Goal: Task Accomplishment & Management: Complete application form

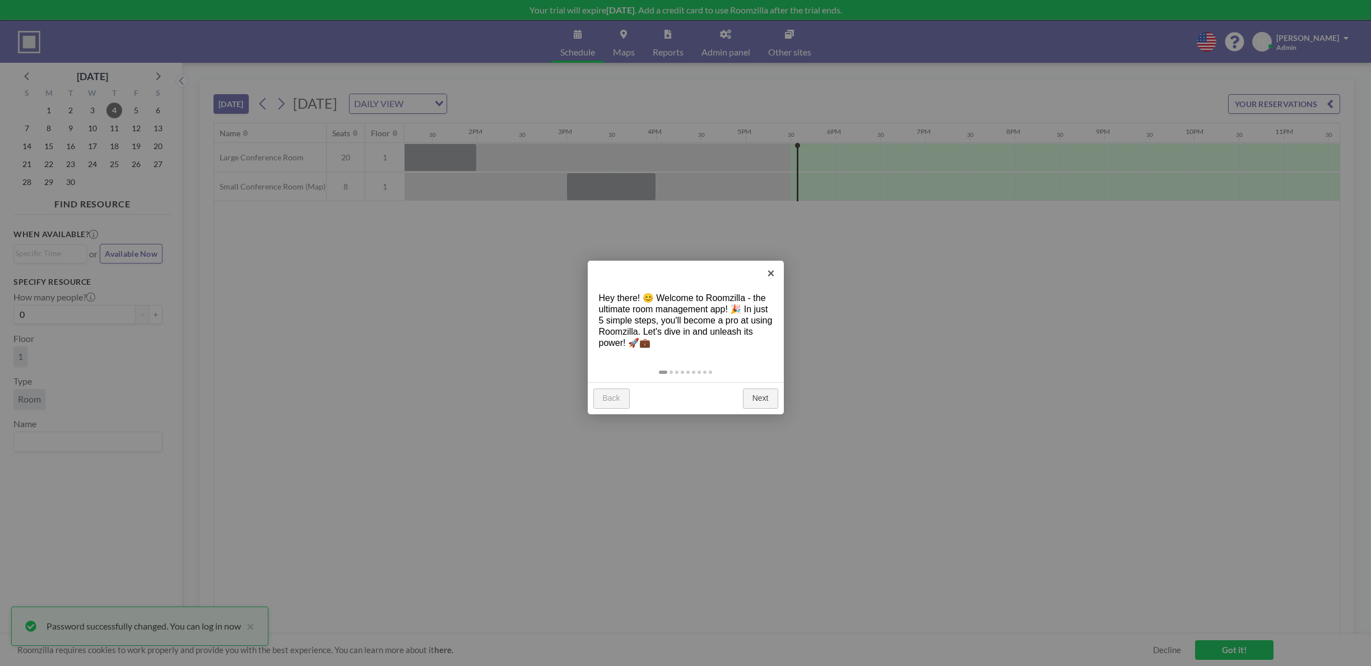
scroll to position [0, 1217]
click at [756, 401] on link "Next" at bounding box center [760, 398] width 35 height 20
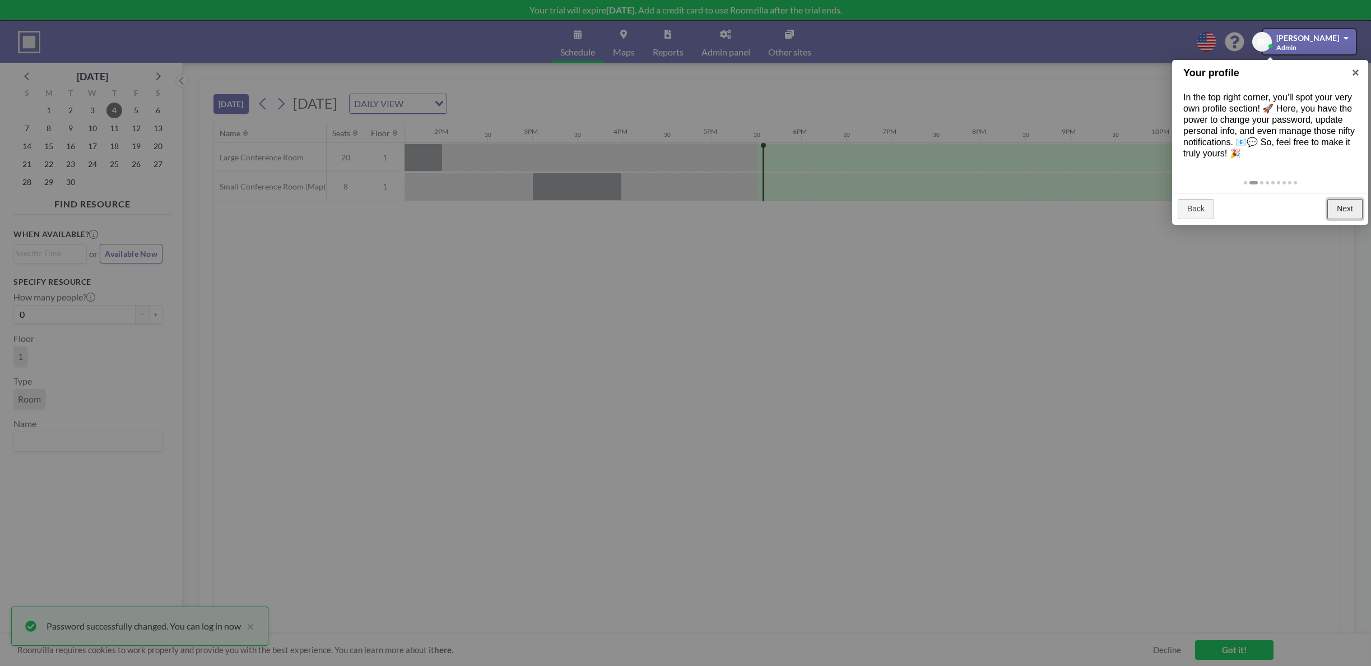
click at [1338, 205] on link "Next" at bounding box center [1344, 209] width 35 height 20
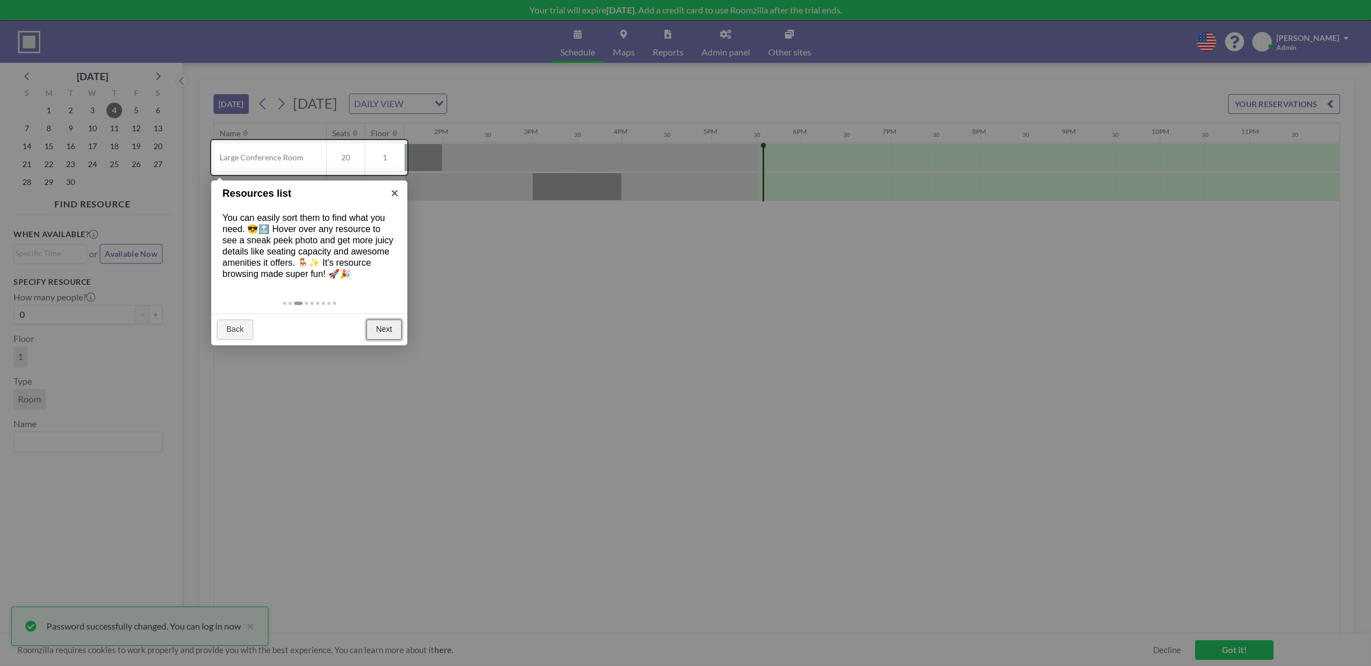
click at [368, 329] on link "Next" at bounding box center [383, 329] width 35 height 20
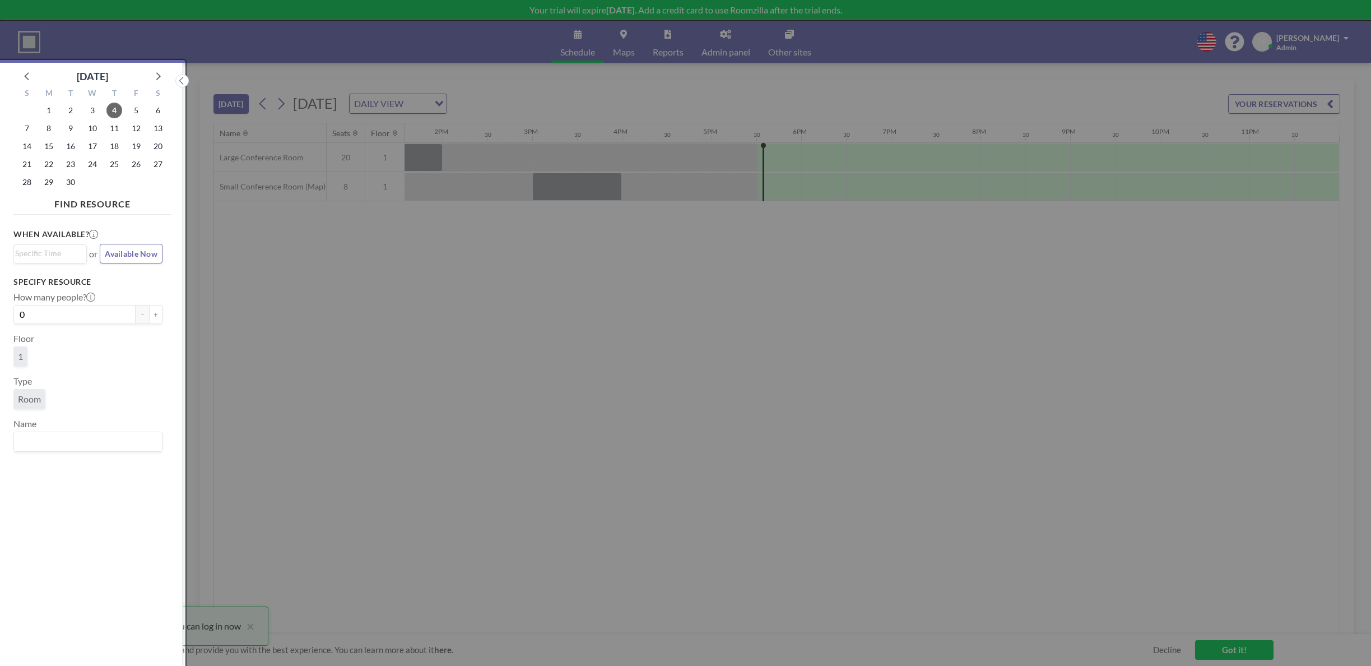
scroll to position [3, 0]
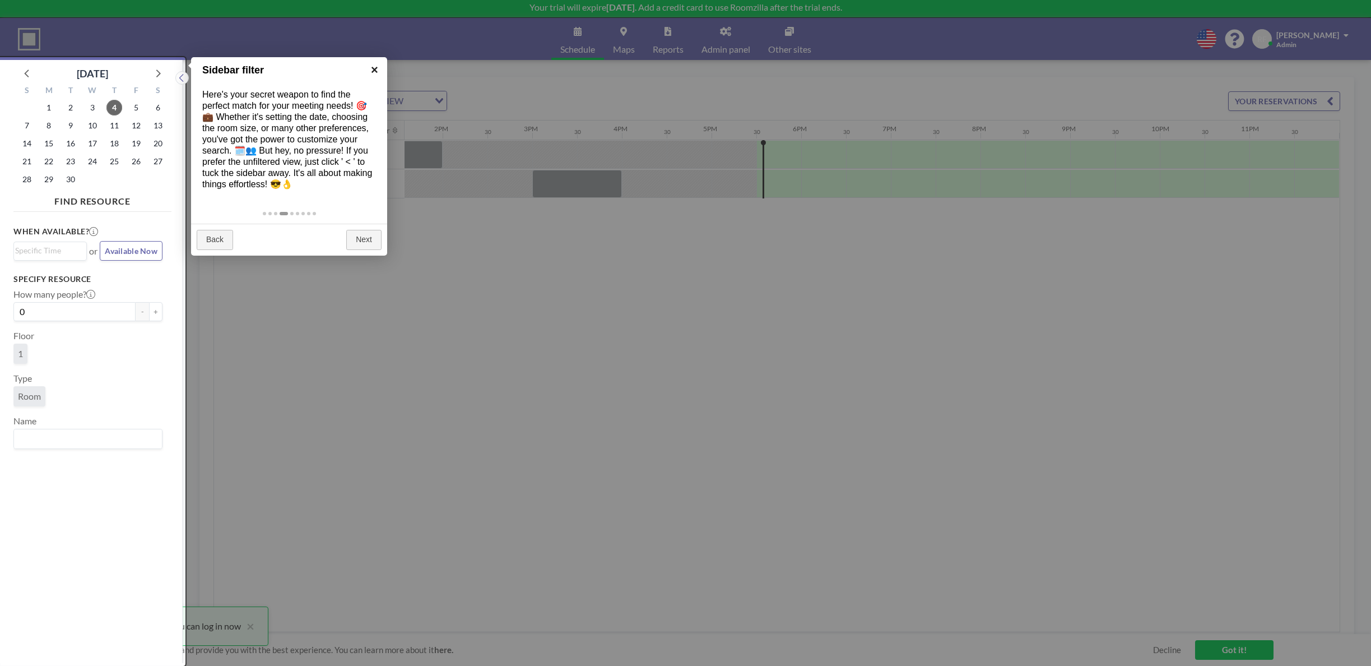
click at [377, 68] on link "×" at bounding box center [374, 69] width 25 height 25
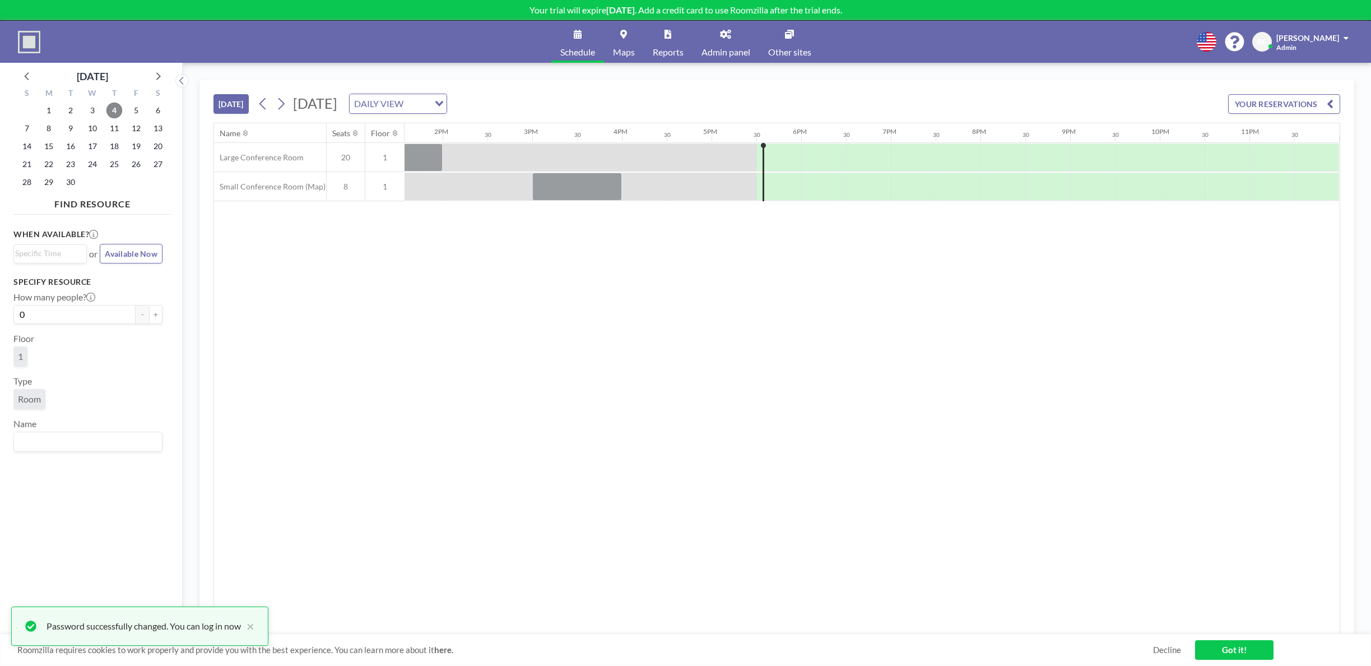
scroll to position [0, 0]
click at [52, 130] on span "8" at bounding box center [49, 128] width 16 height 16
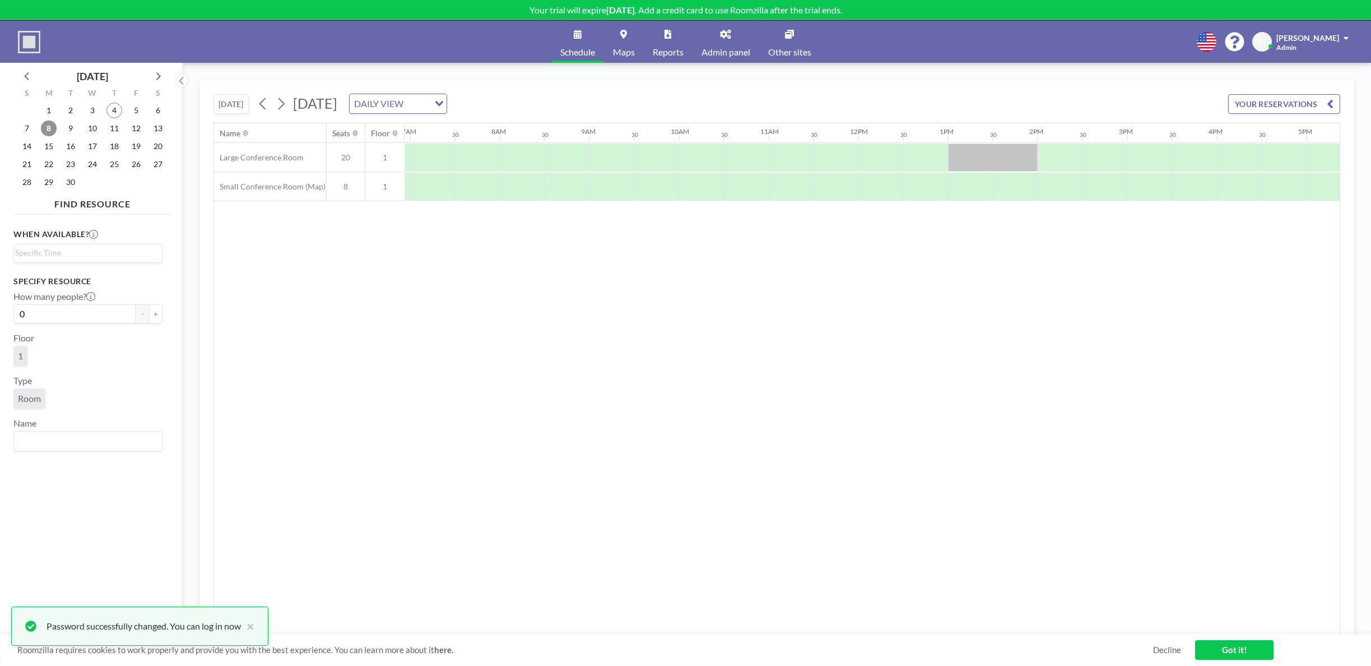
scroll to position [0, 672]
click at [915, 189] on div at bounding box center [920, 187] width 45 height 28
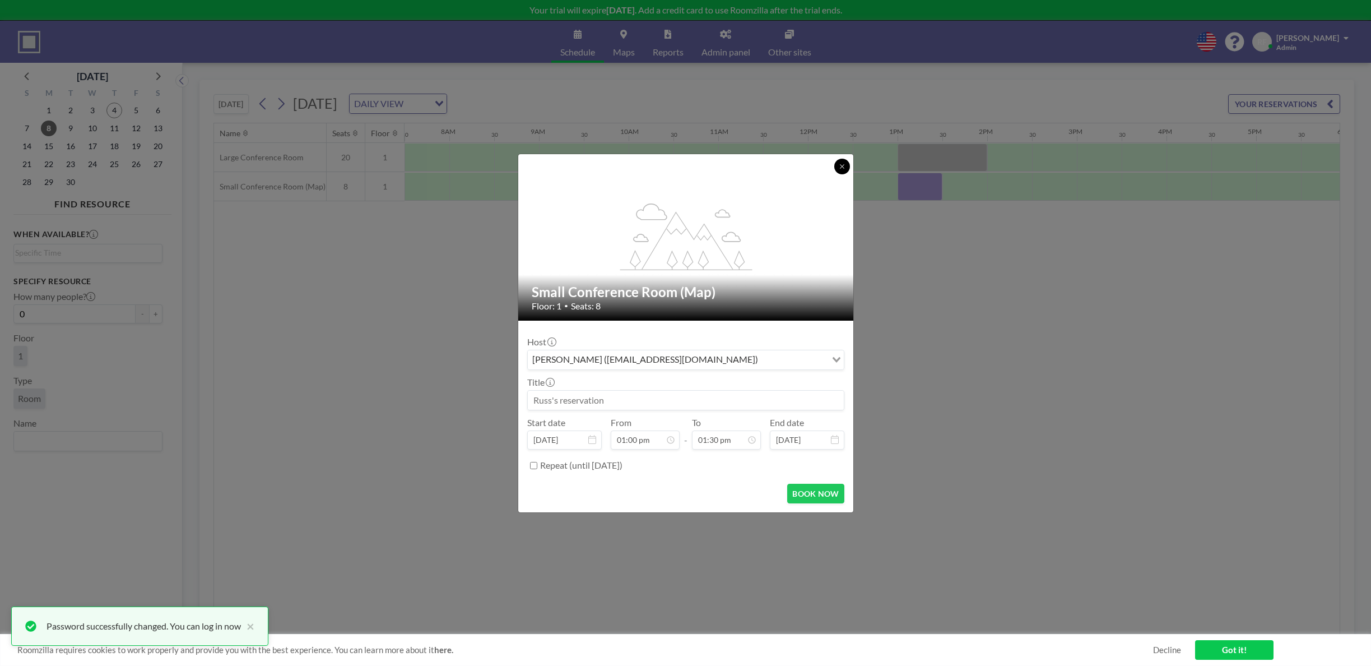
click at [846, 167] on button at bounding box center [842, 167] width 16 height 16
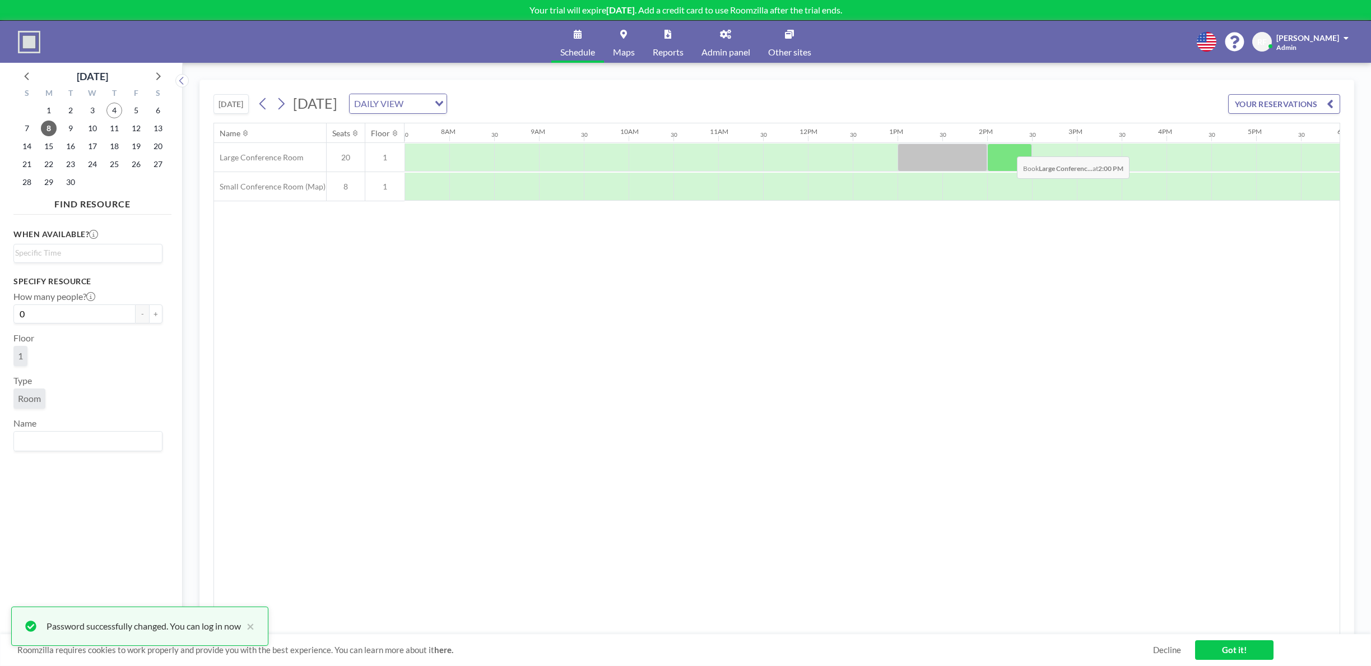
click at [1008, 148] on div at bounding box center [1009, 157] width 45 height 28
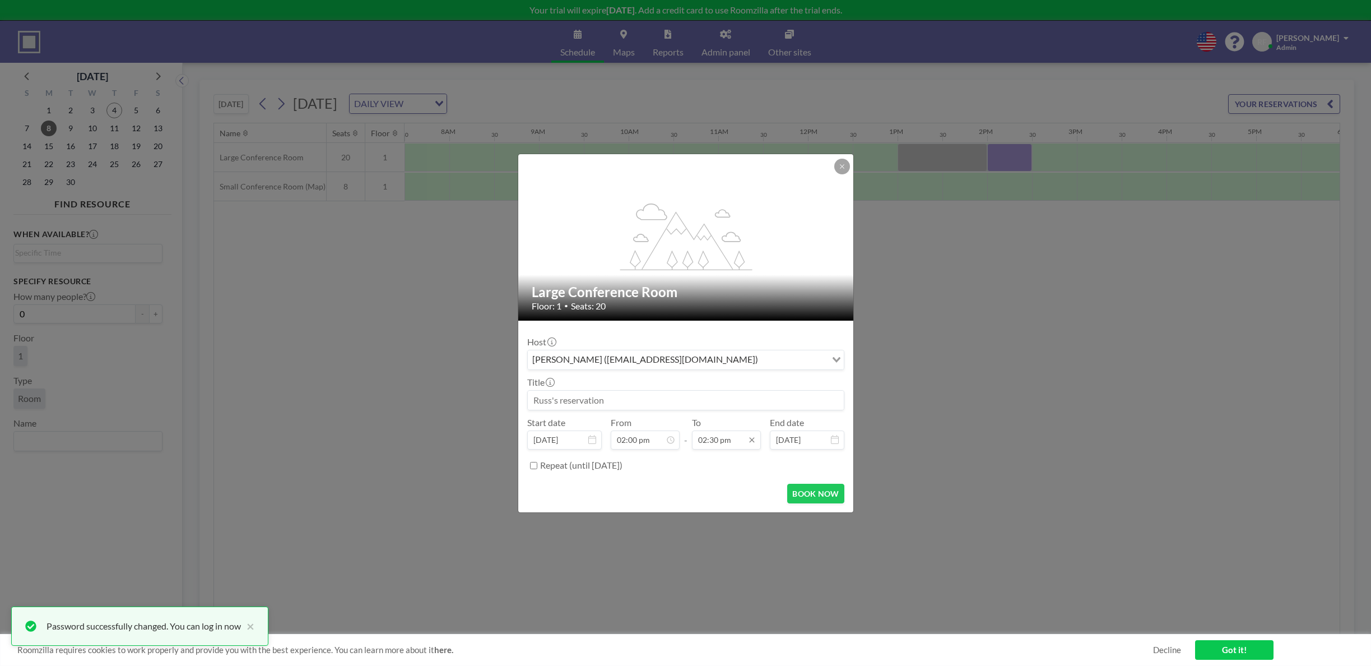
scroll to position [578, 0]
click at [700, 336] on div "03:00 pm" at bounding box center [700, 333] width 131 height 20
type input "03:00 pm"
click at [598, 390] on div at bounding box center [685, 400] width 317 height 20
click at [600, 396] on input at bounding box center [686, 400] width 316 height 19
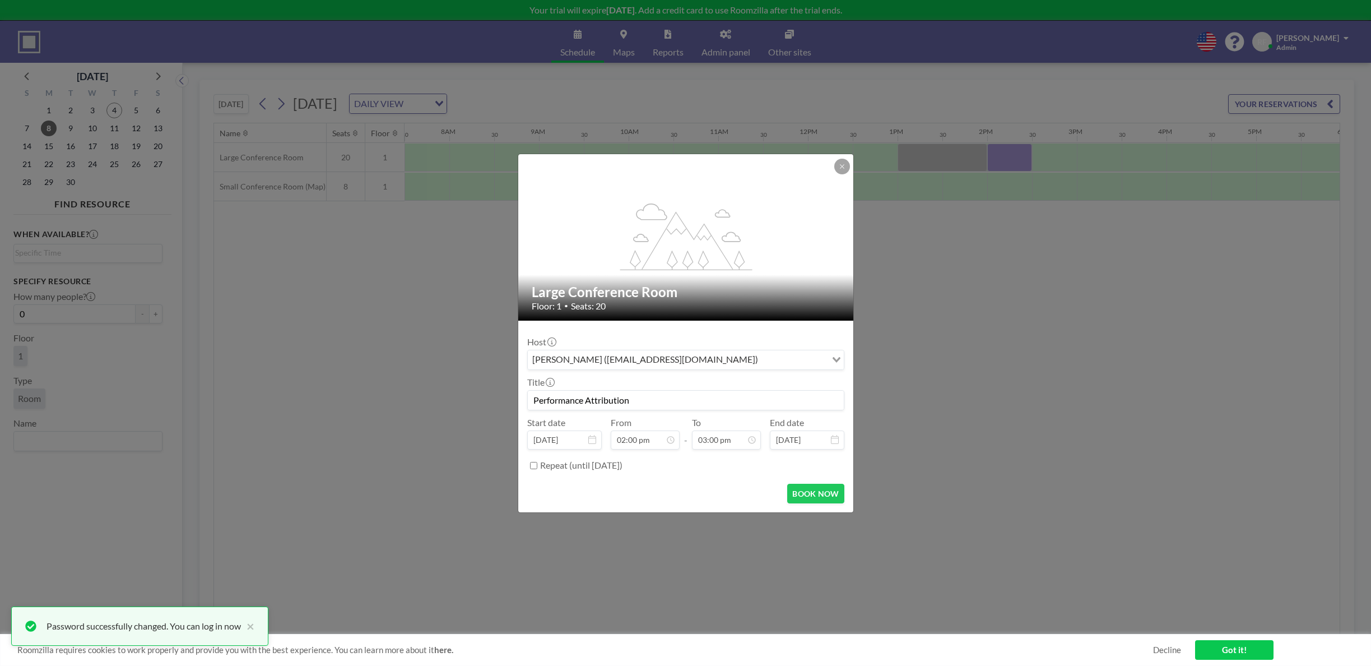
scroll to position [559, 0]
type input "Performance Attribution"
click at [821, 492] on button "BOOK NOW" at bounding box center [815, 494] width 57 height 20
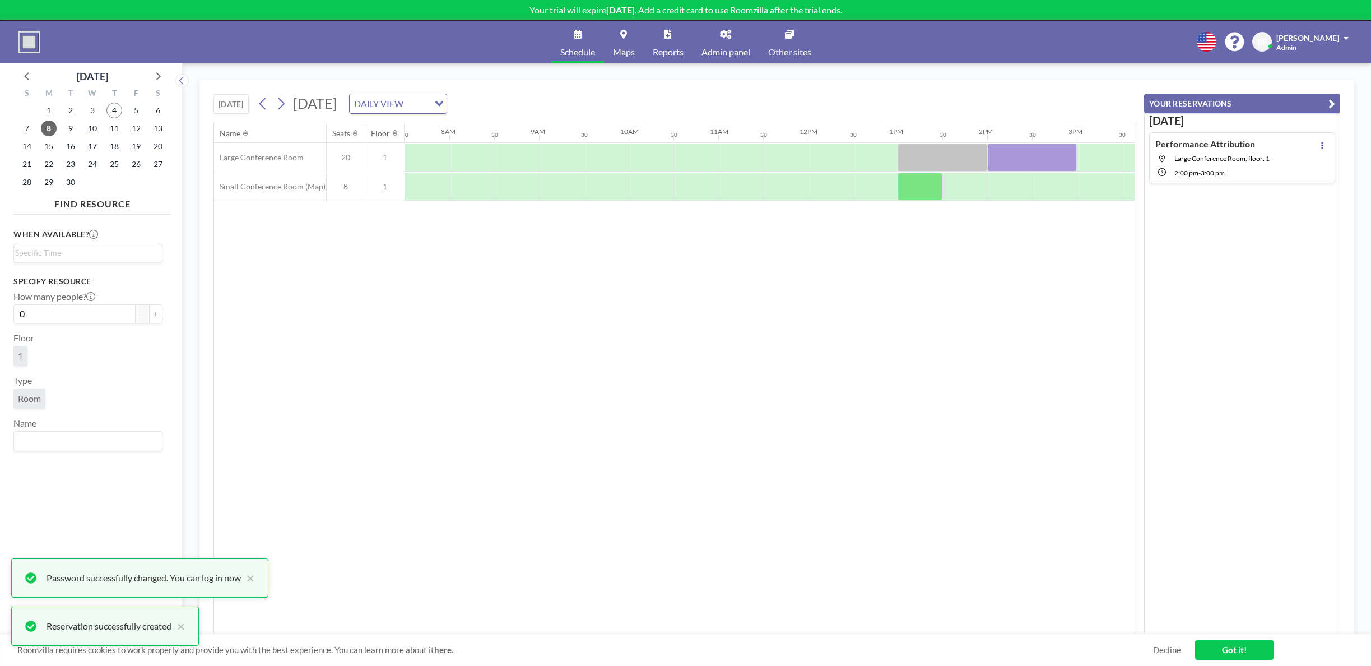
drag, startPoint x: 1067, startPoint y: 82, endPoint x: 1112, endPoint y: 235, distance: 159.4
click at [1067, 82] on div "[DATE] [DATE] DAILY VIEW Loading..." at bounding box center [674, 101] width 922 height 43
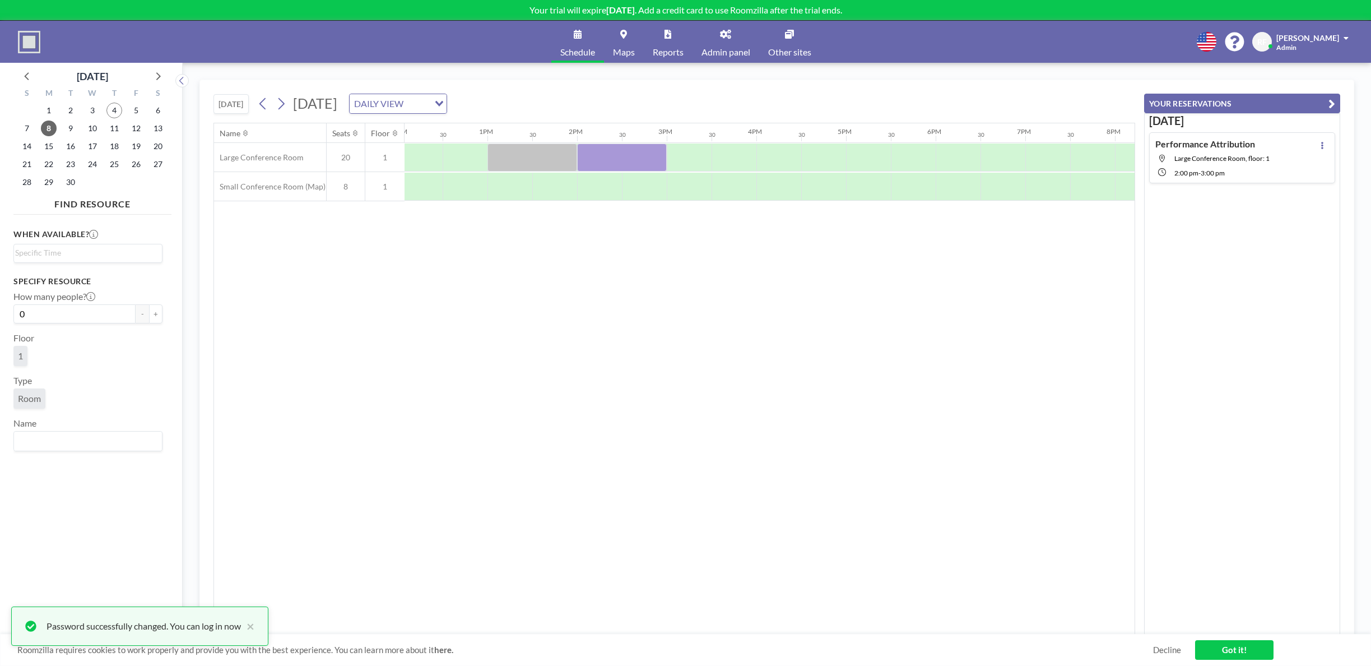
scroll to position [0, 1091]
click at [766, 151] on div at bounding box center [769, 157] width 45 height 28
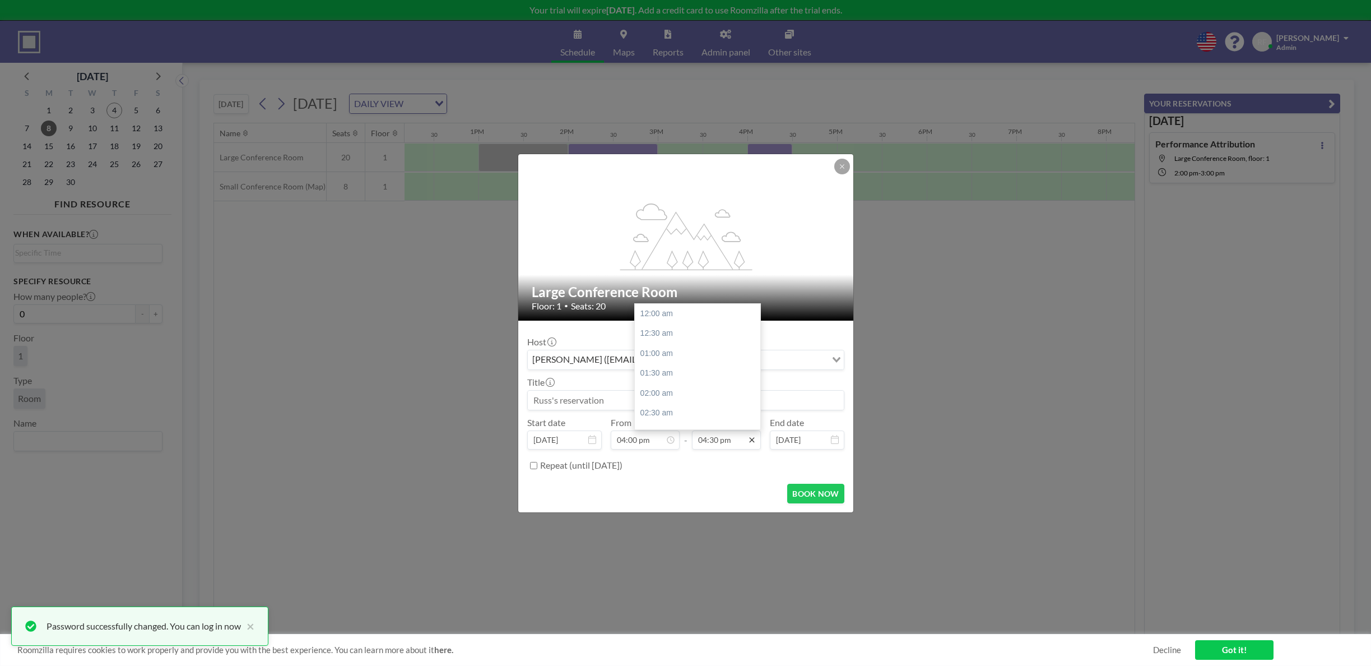
scroll to position [658, 0]
click at [741, 444] on input "04:30 pm" at bounding box center [726, 439] width 69 height 19
click at [719, 417] on div "07:00 pm" at bounding box center [700, 413] width 131 height 20
type input "07:00 pm"
click at [595, 394] on input at bounding box center [686, 400] width 316 height 19
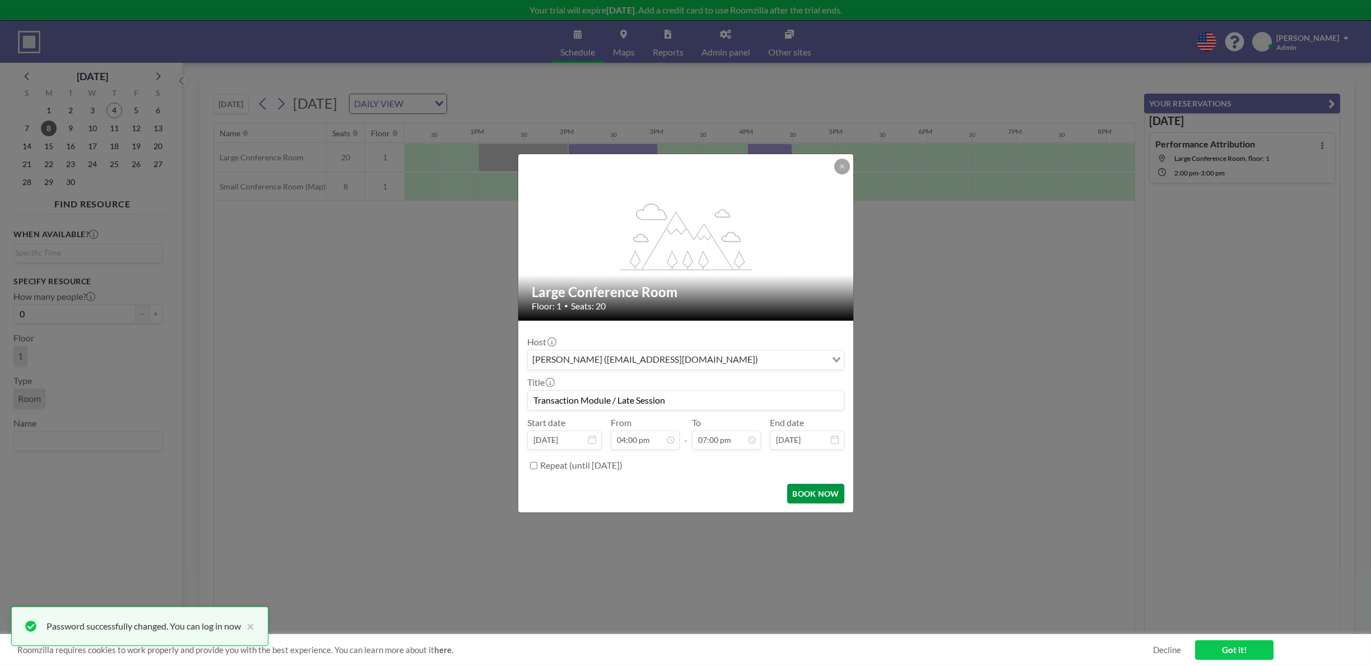
type input "Transaction Module / Late Session"
click at [809, 487] on button "BOOK NOW" at bounding box center [815, 494] width 57 height 20
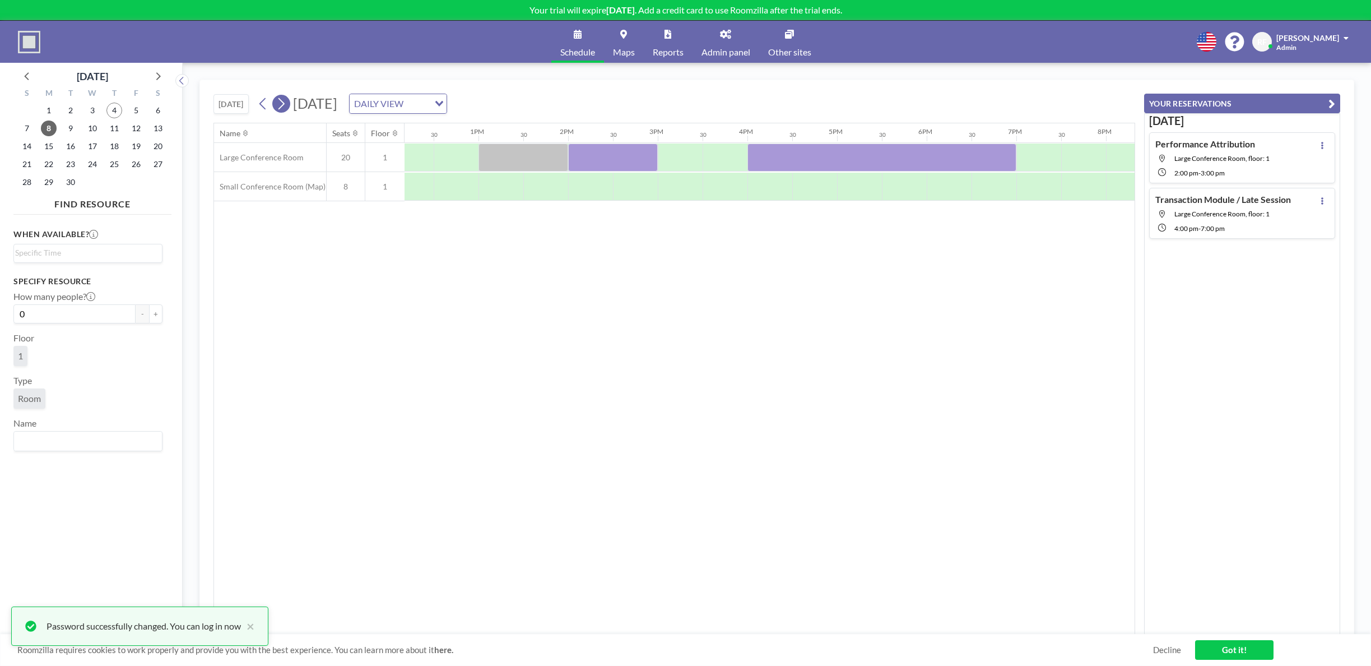
click at [283, 97] on icon at bounding box center [281, 103] width 11 height 17
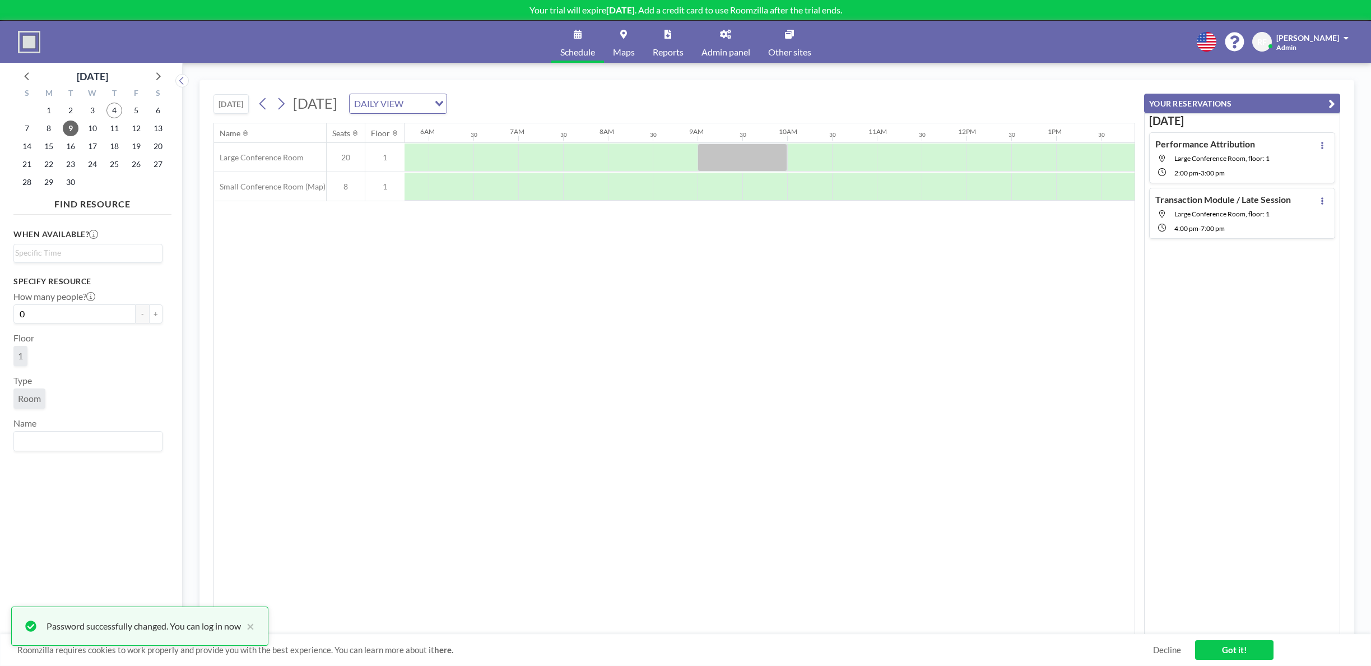
scroll to position [0, 672]
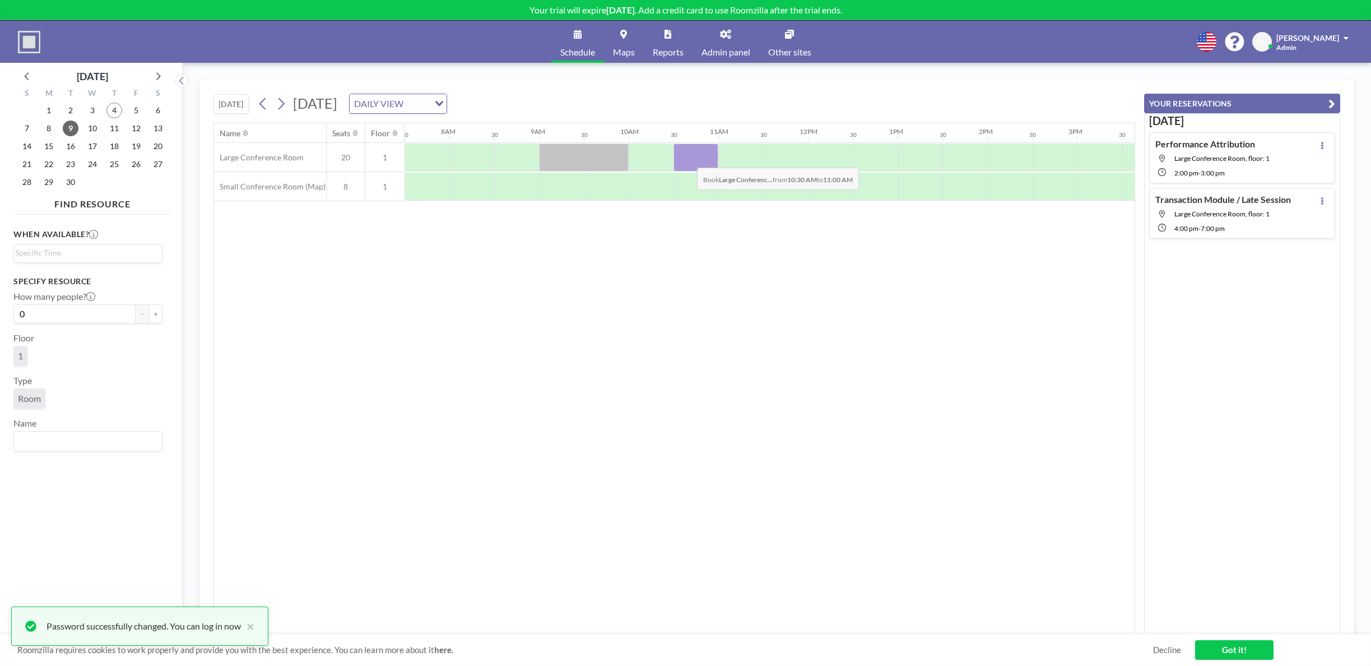
click at [688, 159] on div at bounding box center [695, 157] width 45 height 28
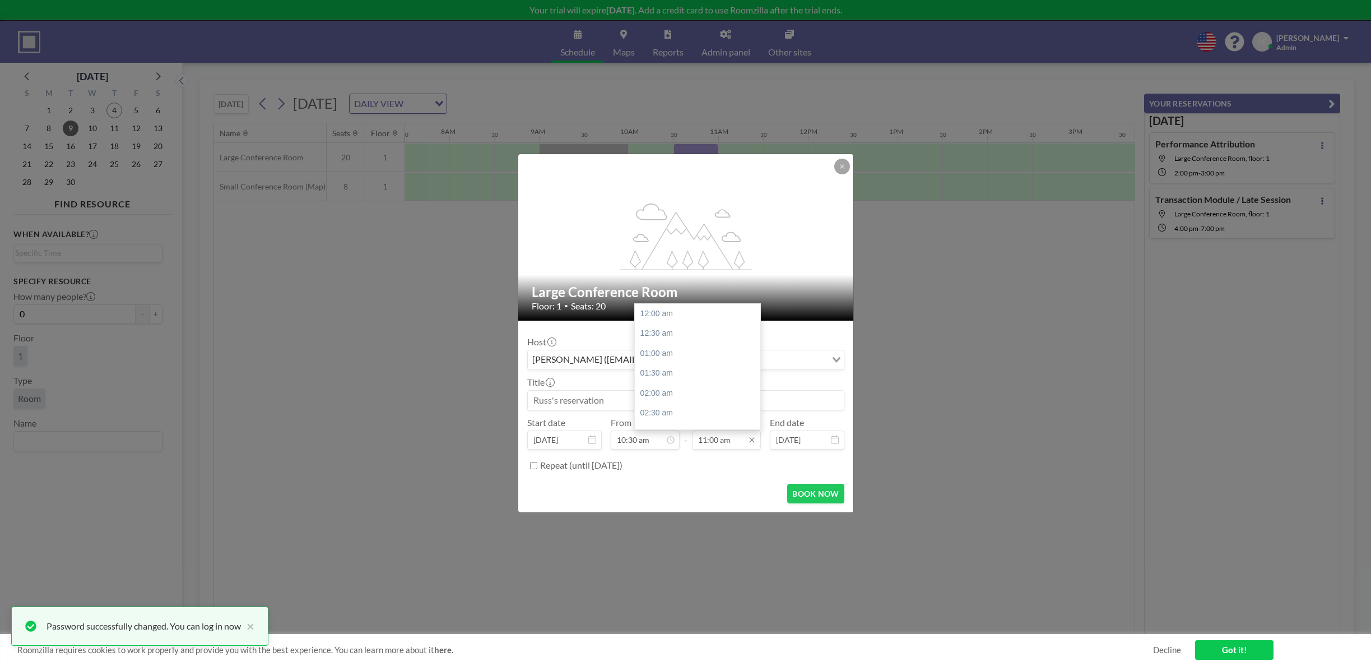
scroll to position [439, 0]
click at [704, 356] on div "12:00 pm" at bounding box center [700, 353] width 131 height 20
type input "12:00 pm"
click at [622, 398] on input at bounding box center [686, 400] width 316 height 19
drag, startPoint x: 824, startPoint y: 393, endPoint x: 582, endPoint y: 410, distance: 242.6
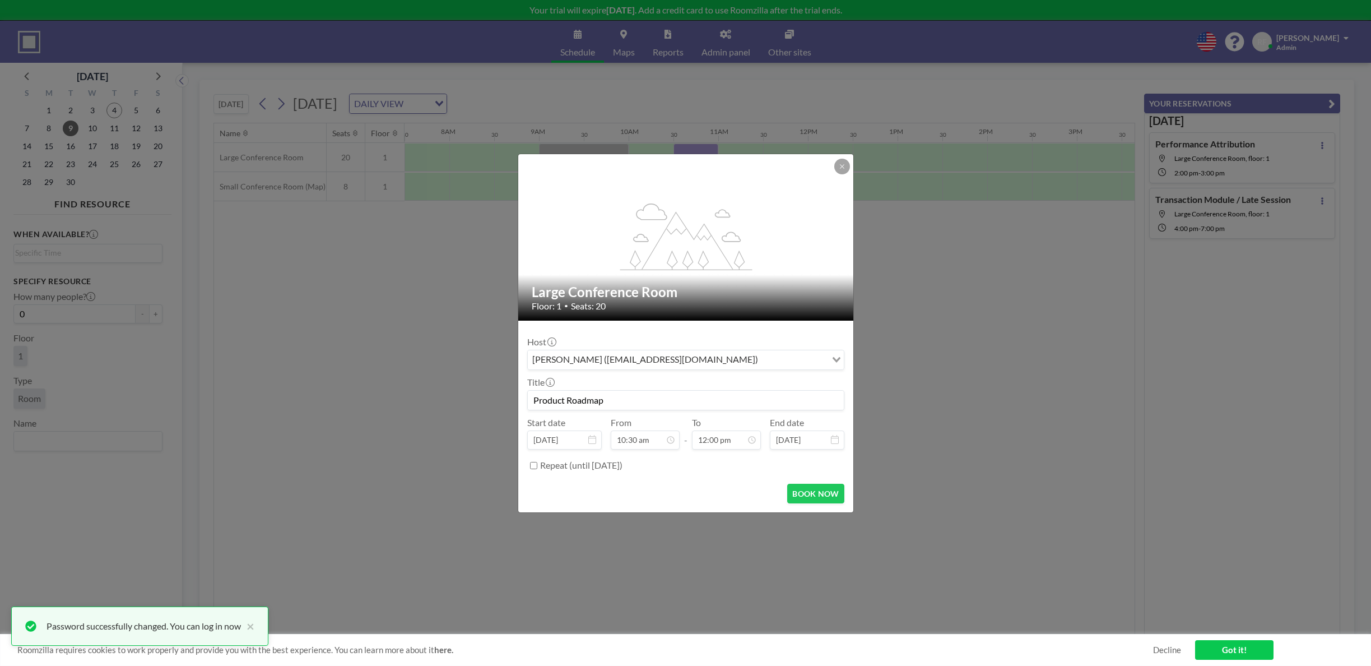
click at [824, 393] on input "Product Roadmap" at bounding box center [686, 400] width 316 height 19
click at [561, 396] on input "Product Roadmap" at bounding box center [686, 400] width 316 height 19
click at [569, 398] on input "Product Roadmap" at bounding box center [686, 400] width 316 height 19
type input "Product/Client Roadmap"
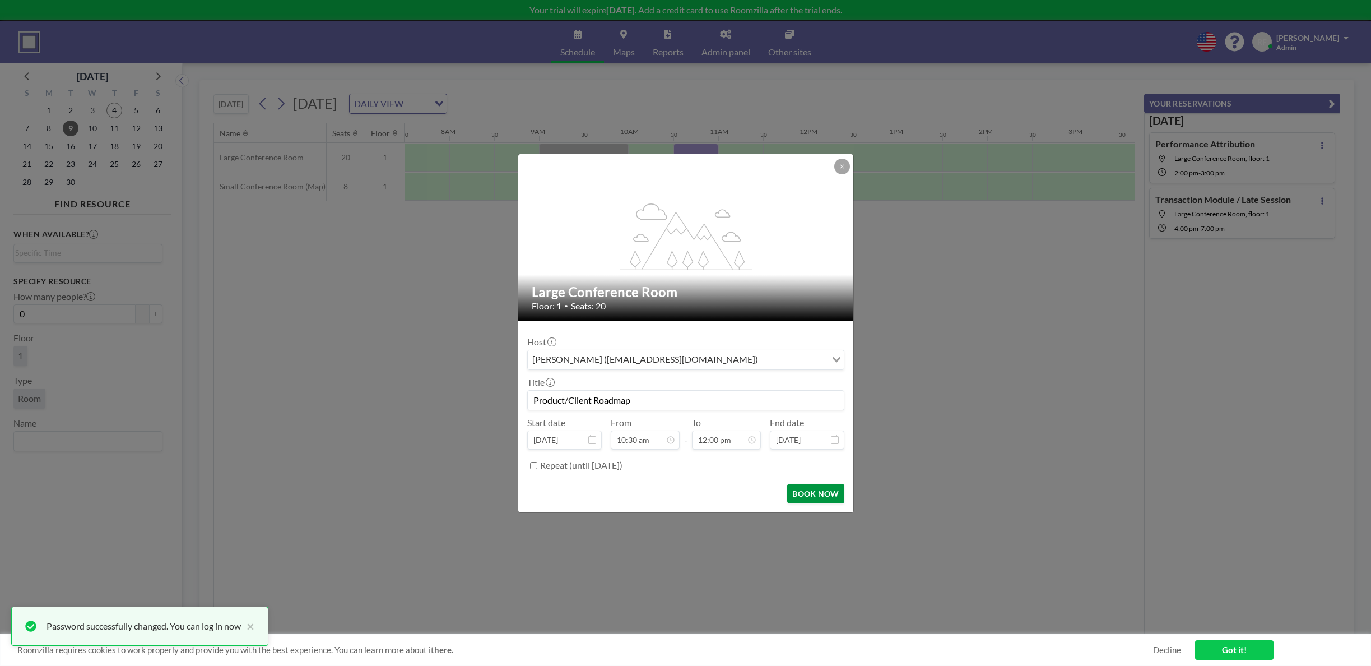
click at [815, 496] on button "BOOK NOW" at bounding box center [815, 494] width 57 height 20
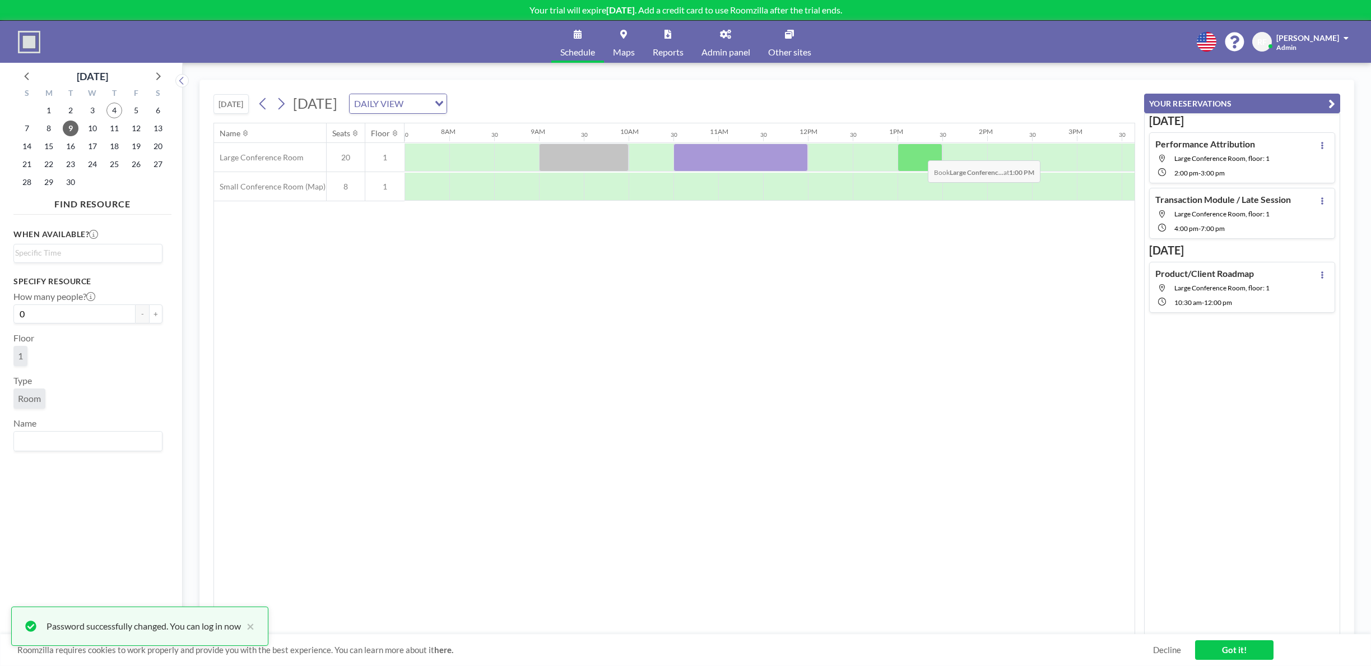
click at [919, 152] on div at bounding box center [920, 157] width 45 height 28
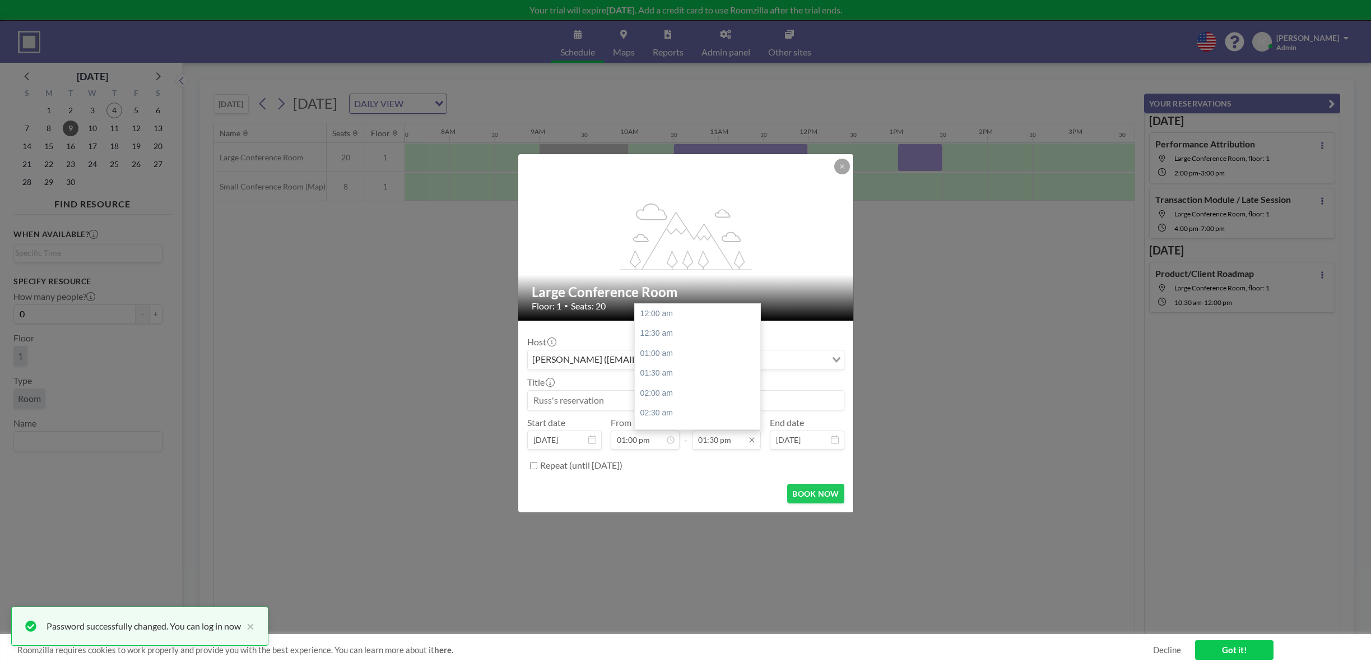
scroll to position [538, 0]
click at [645, 441] on input "01:00 pm" at bounding box center [645, 439] width 69 height 19
click at [668, 337] on div "01:30 pm" at bounding box center [676, 334] width 131 height 20
type input "01:30 pm"
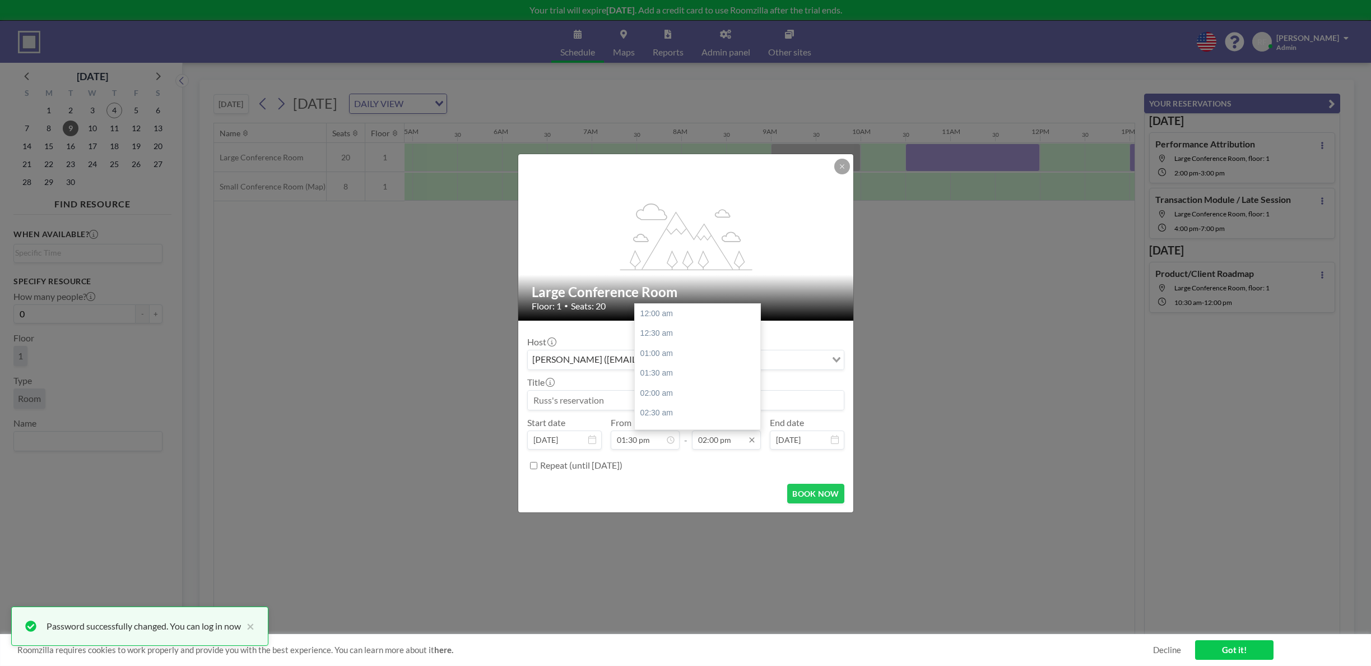
click at [720, 438] on input "02:00 pm" at bounding box center [726, 439] width 69 height 19
click at [689, 360] on div "03:00 pm" at bounding box center [700, 353] width 131 height 20
type input "03:00 pm"
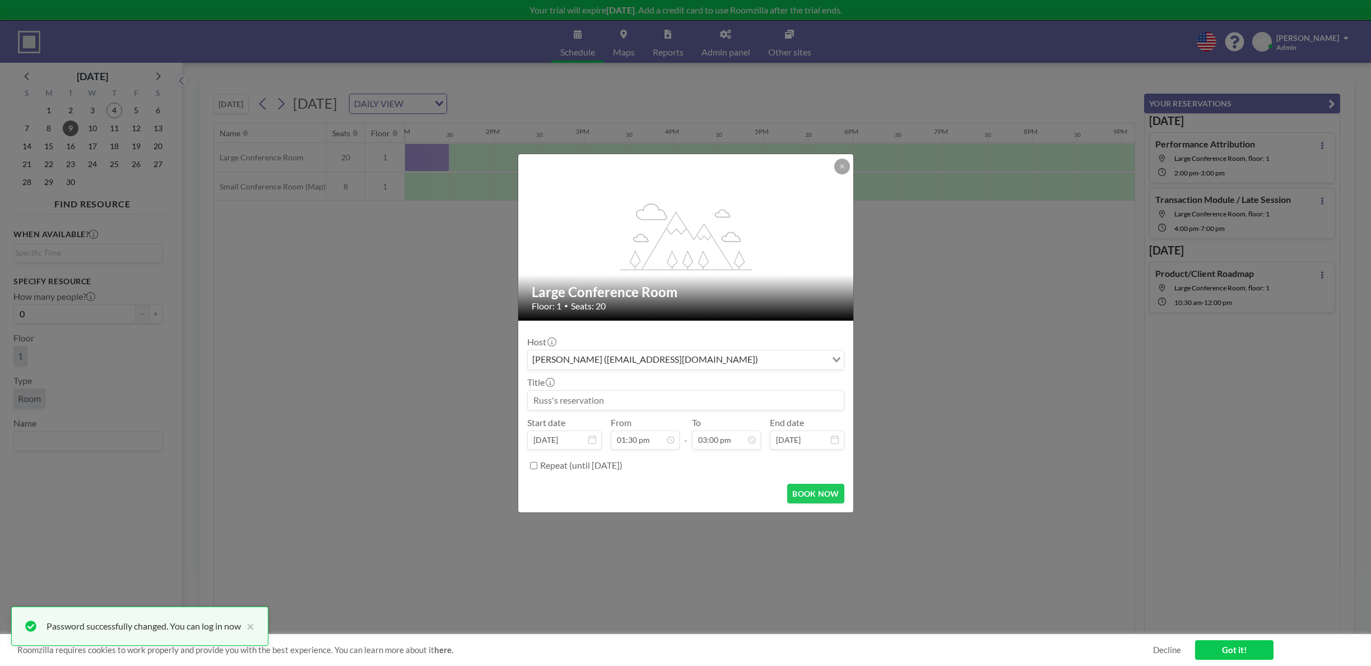
click at [627, 401] on input at bounding box center [686, 400] width 316 height 19
click at [811, 399] on input "Blotter 4.5" at bounding box center [686, 400] width 316 height 19
type input "Blotter 4.5 - Upcoming Features"
drag, startPoint x: 806, startPoint y: 195, endPoint x: 716, endPoint y: 336, distance: 167.2
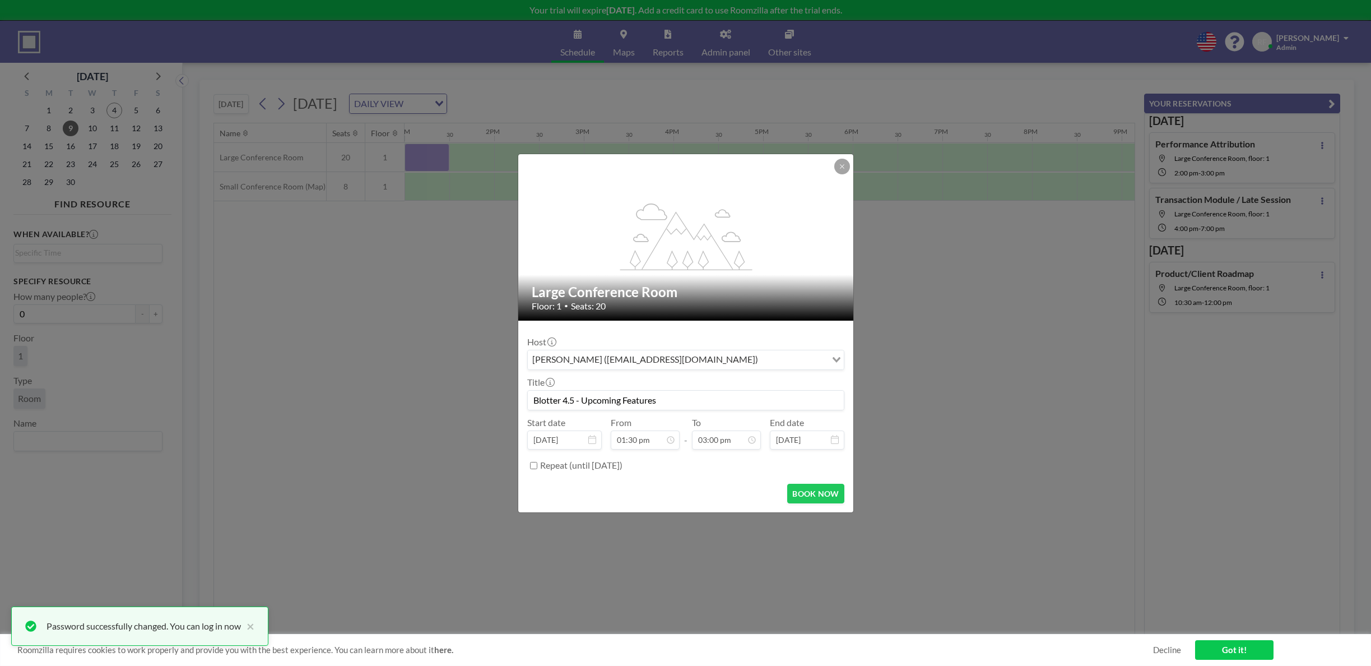
click at [806, 195] on div "flex-grow: 1.2;" at bounding box center [686, 237] width 336 height 166
click at [812, 496] on button "BOOK NOW" at bounding box center [815, 494] width 57 height 20
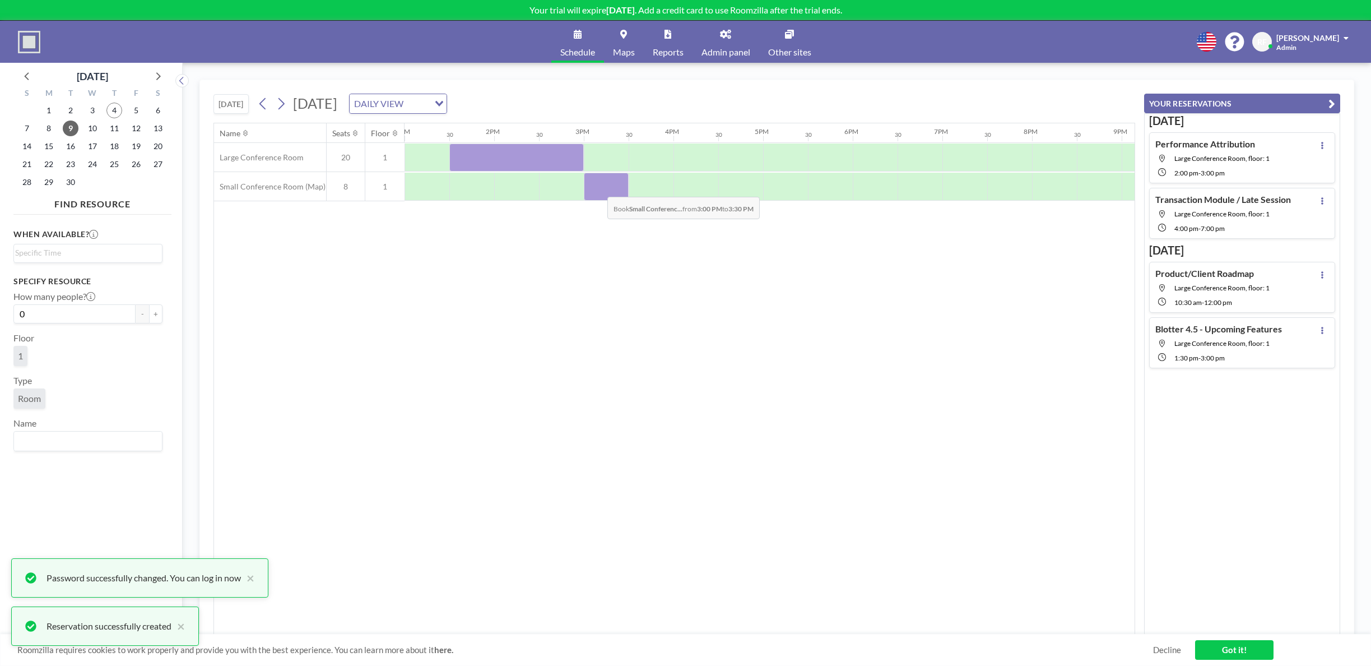
click at [598, 188] on div at bounding box center [606, 187] width 45 height 28
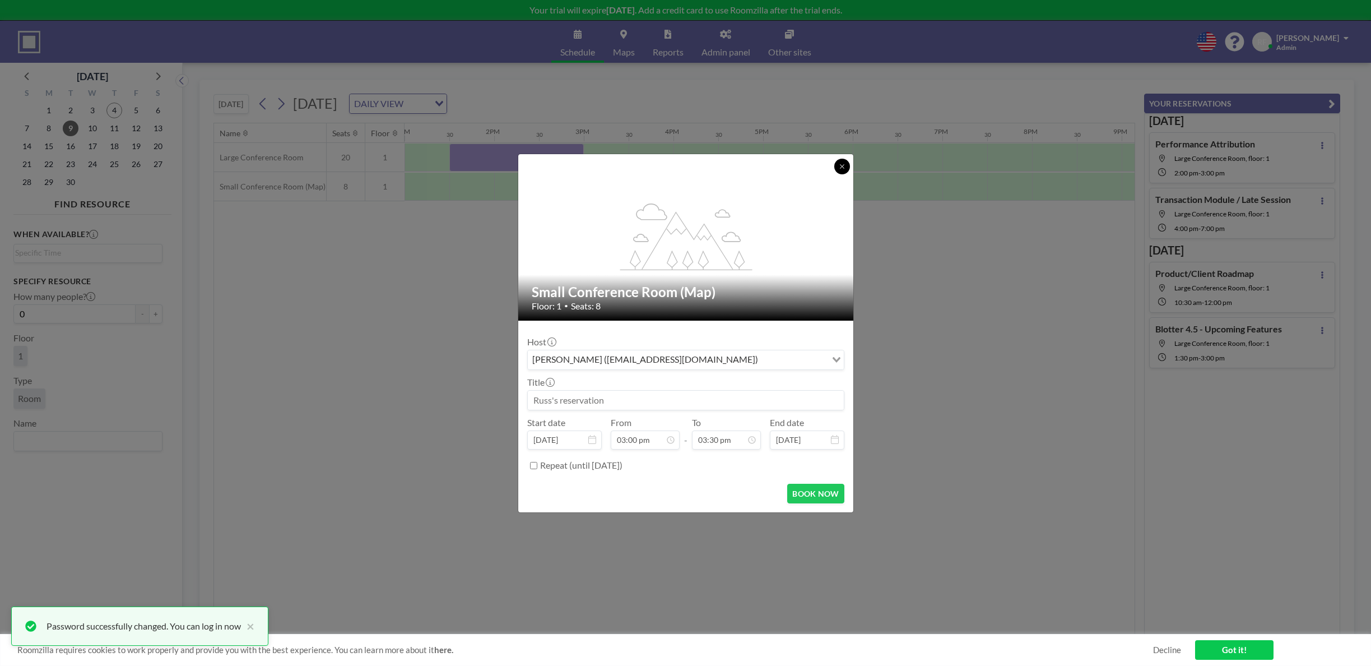
click at [840, 168] on icon at bounding box center [842, 166] width 7 height 7
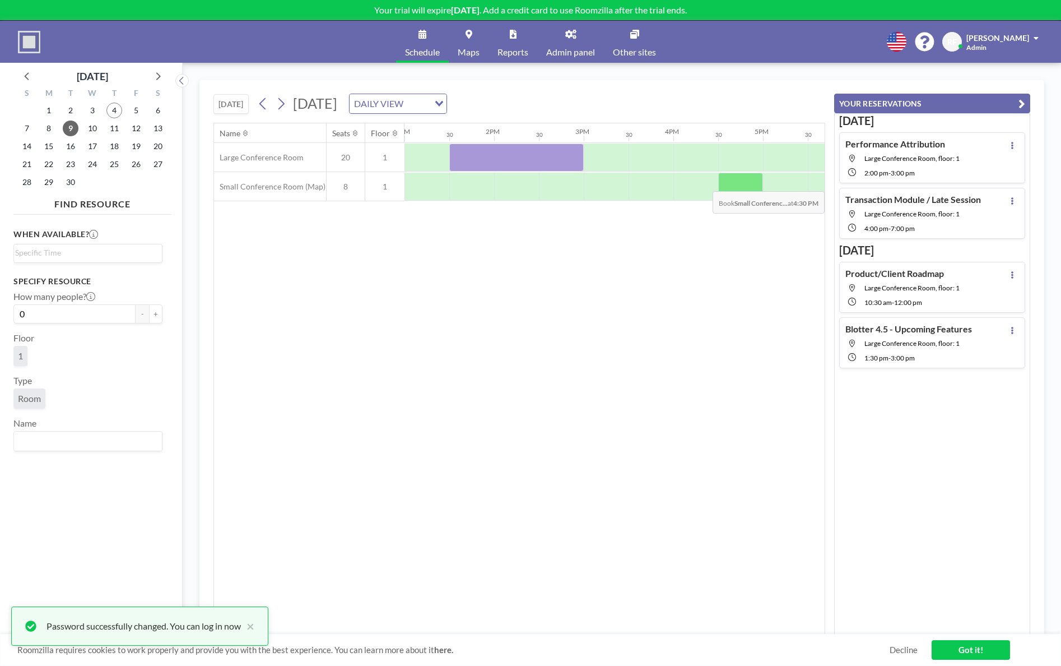
click at [748, 183] on div at bounding box center [740, 187] width 45 height 28
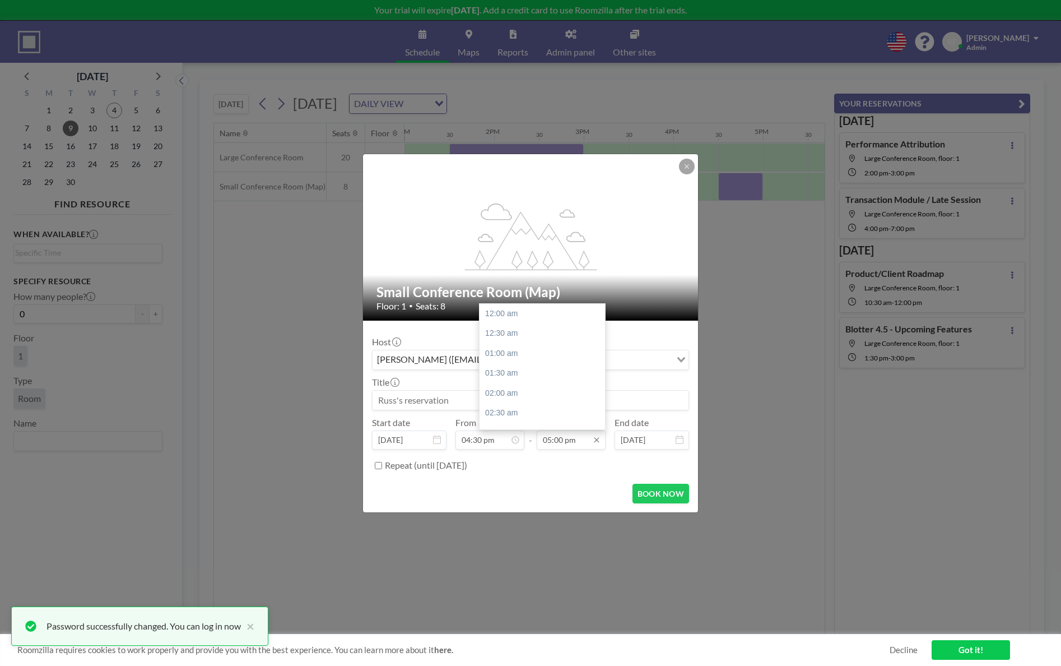
scroll to position [678, 0]
click at [548, 333] on div "05:30 pm" at bounding box center [545, 333] width 131 height 20
type input "05:30 pm"
click at [416, 391] on input at bounding box center [531, 400] width 316 height 19
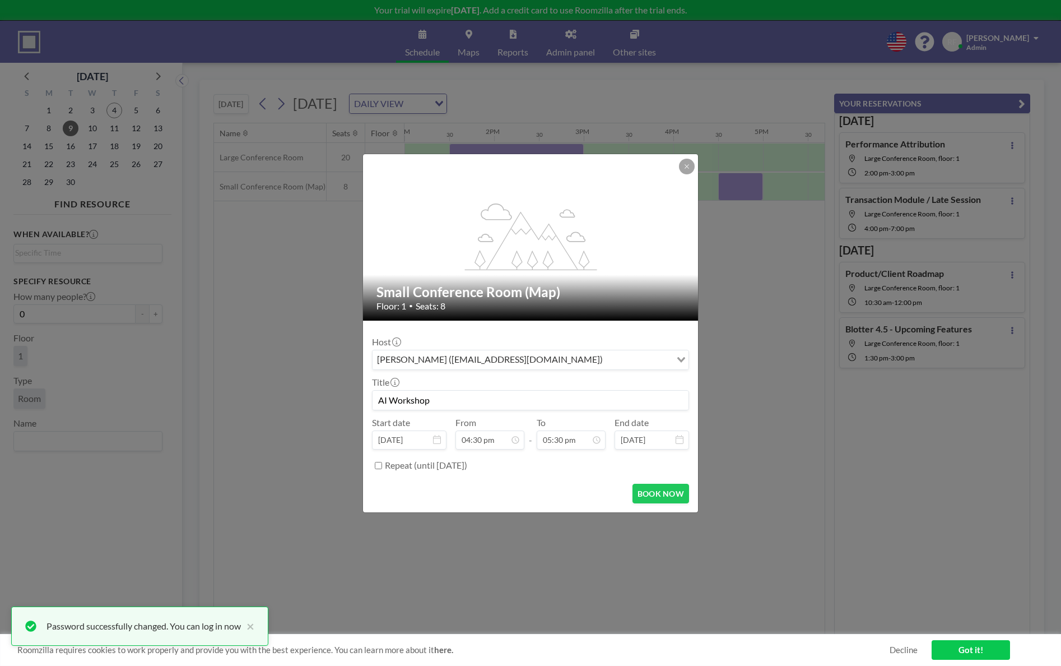
type input "AI Workshop"
click at [650, 480] on form "Host [PERSON_NAME] ([EMAIL_ADDRESS][DOMAIN_NAME]) Loading... Title AI Workshop …" at bounding box center [530, 416] width 335 height 192
click at [652, 489] on button "BOOK NOW" at bounding box center [661, 494] width 57 height 20
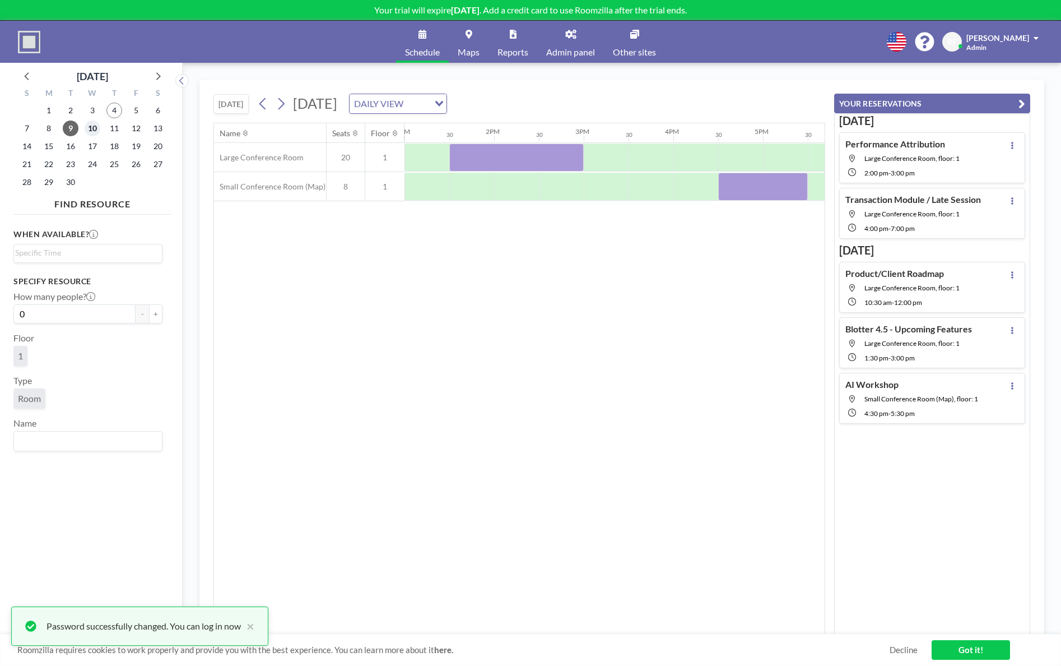
click at [96, 129] on span "10" at bounding box center [93, 128] width 16 height 16
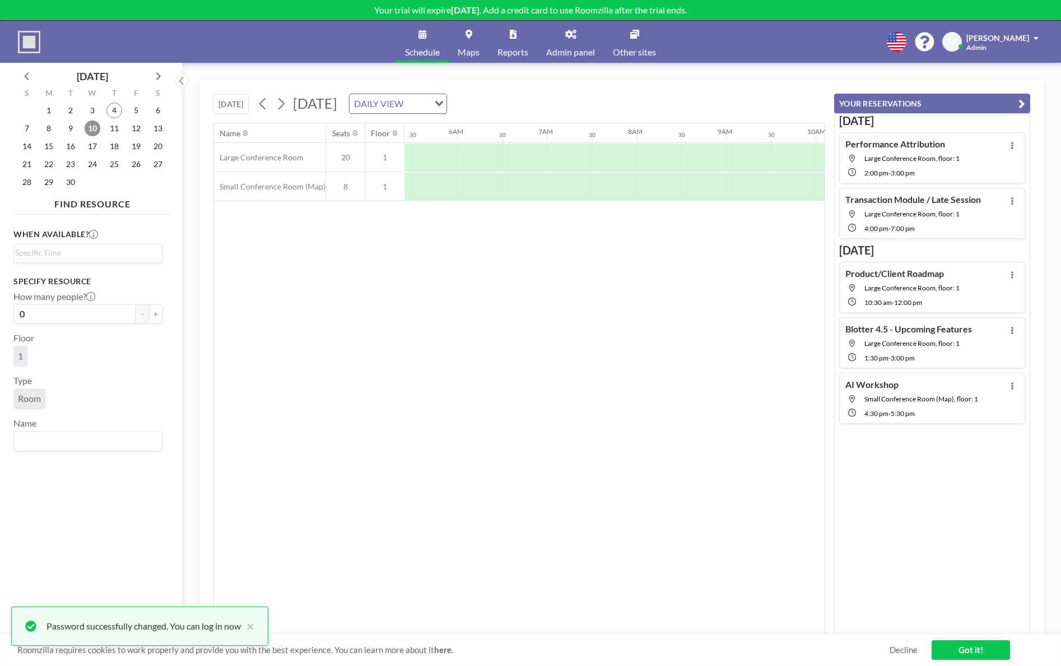
scroll to position [0, 672]
click at [507, 177] on div at bounding box center [516, 187] width 45 height 28
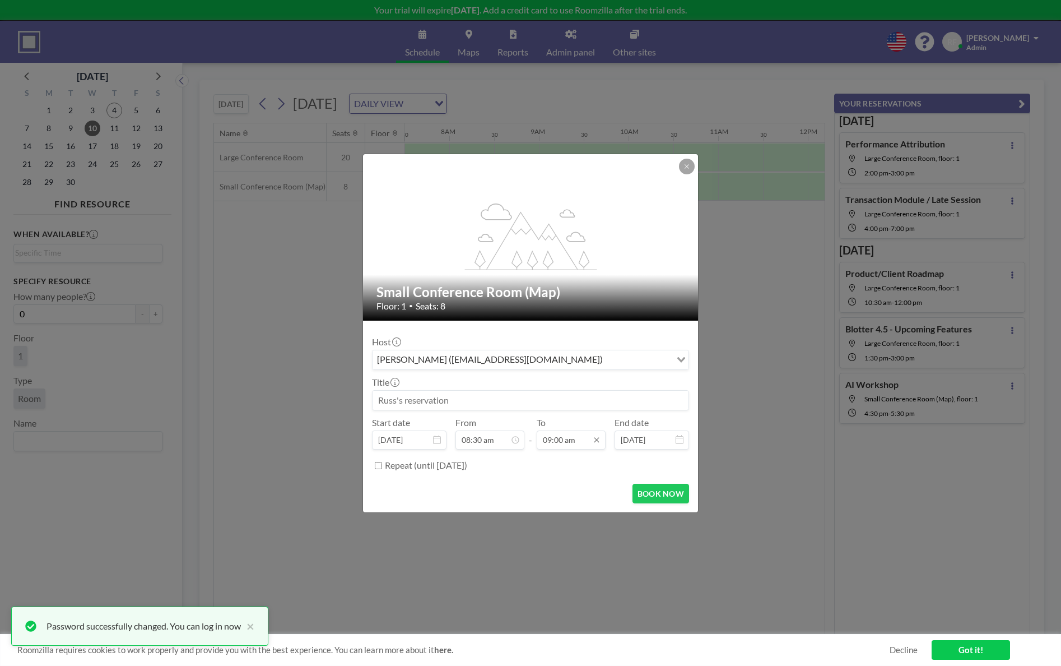
scroll to position [339, 0]
click at [559, 449] on input "09:00 am" at bounding box center [571, 439] width 69 height 19
click at [542, 331] on div "09:30 am" at bounding box center [545, 333] width 131 height 20
type input "09:30 am"
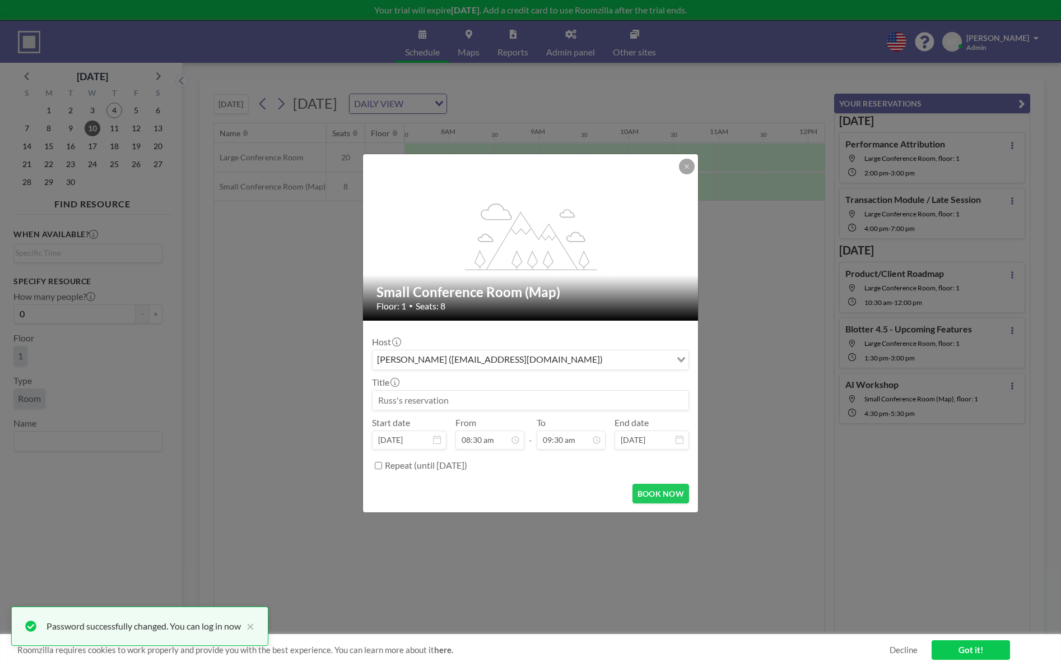
click at [538, 398] on input at bounding box center [531, 400] width 316 height 19
type input "Bloomberg Indices"
click at [671, 498] on button "BOOK NOW" at bounding box center [661, 494] width 57 height 20
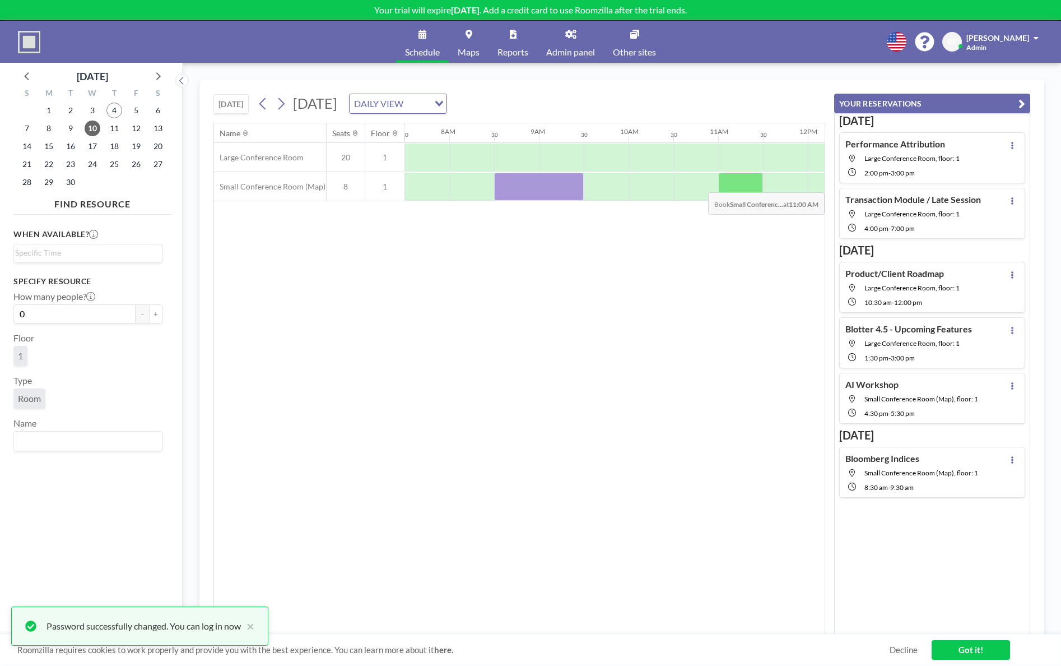
click at [737, 184] on div at bounding box center [740, 187] width 45 height 28
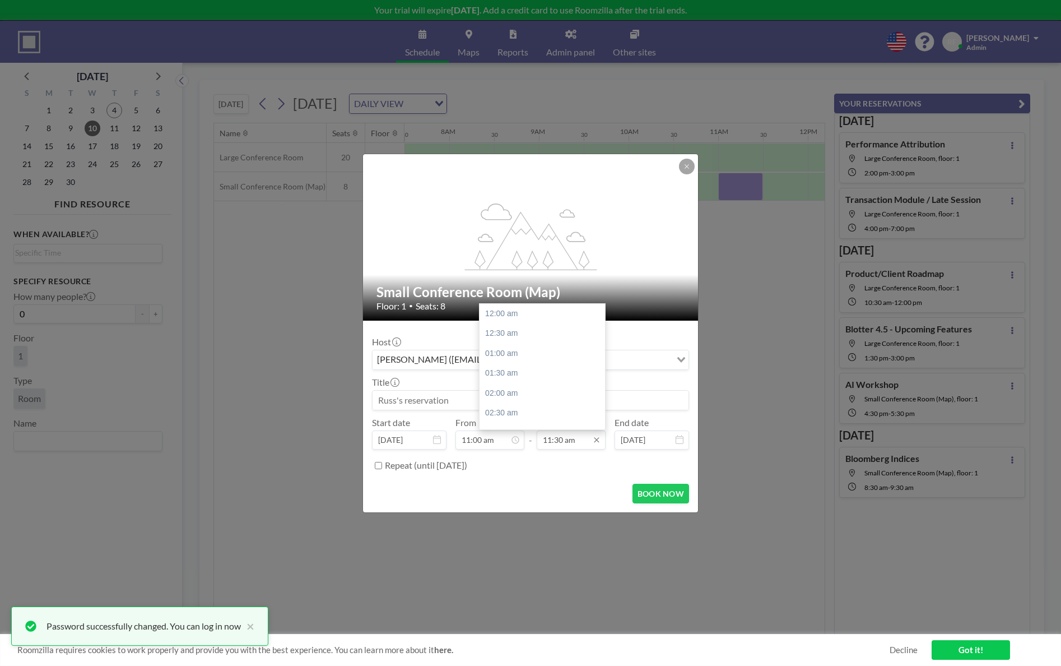
scroll to position [459, 0]
click at [556, 336] on div "12:00 pm" at bounding box center [545, 333] width 131 height 20
type input "12:00 pm"
click at [430, 400] on input at bounding box center [531, 400] width 316 height 19
type input "Universal Integrations - SOD"
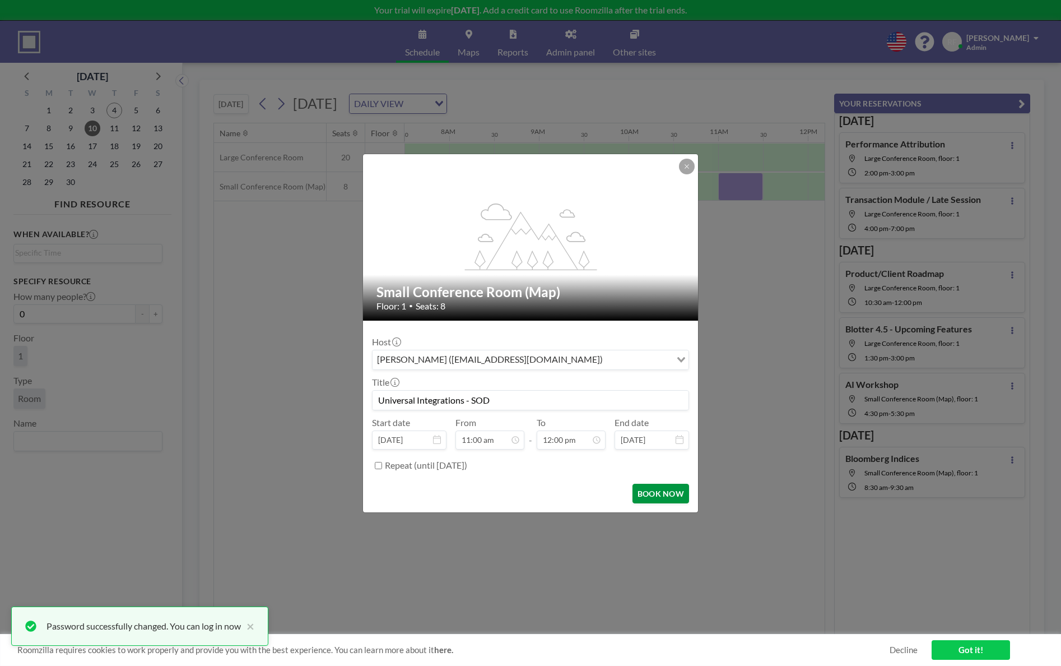
click at [670, 491] on button "BOOK NOW" at bounding box center [661, 494] width 57 height 20
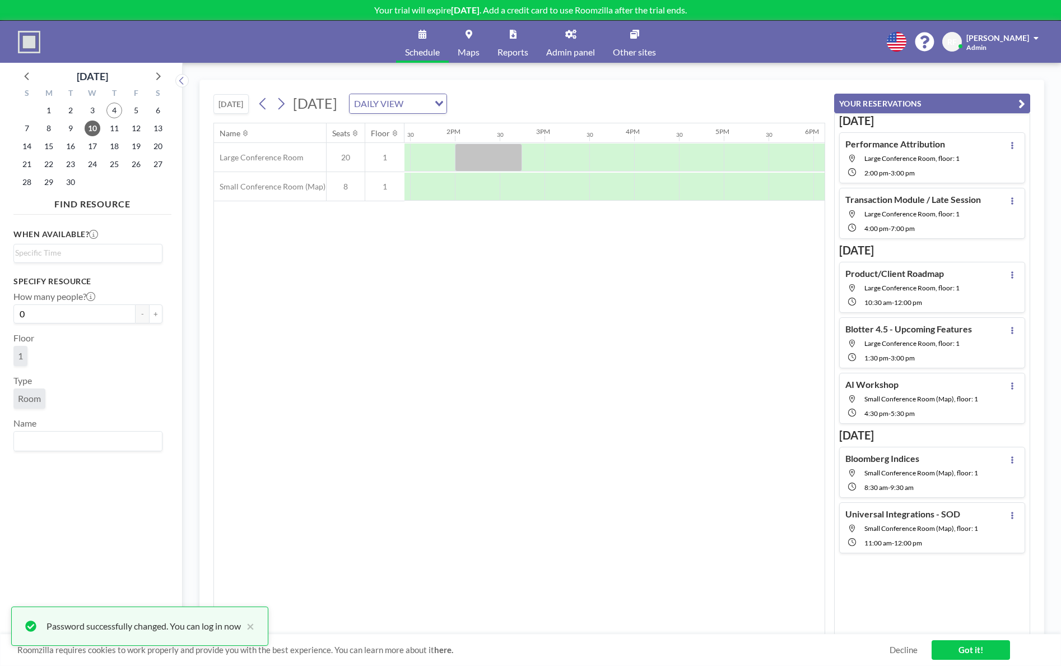
scroll to position [0, 1227]
click at [625, 156] on div at bounding box center [634, 157] width 45 height 28
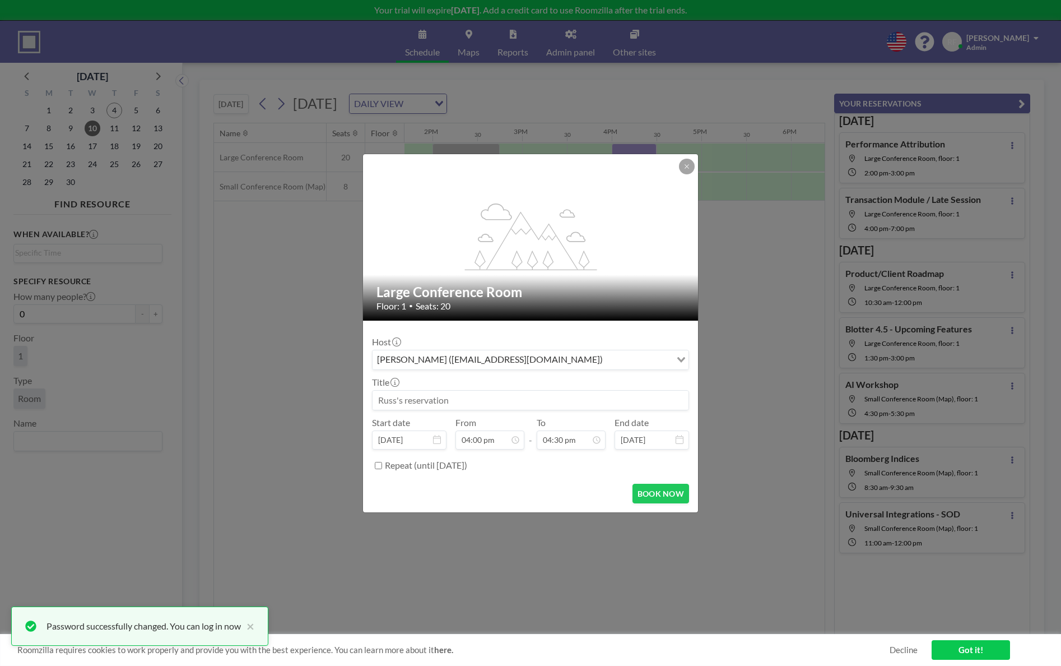
scroll to position [0, 0]
click at [454, 402] on input at bounding box center [531, 400] width 316 height 19
type input "1o1 - MWE"
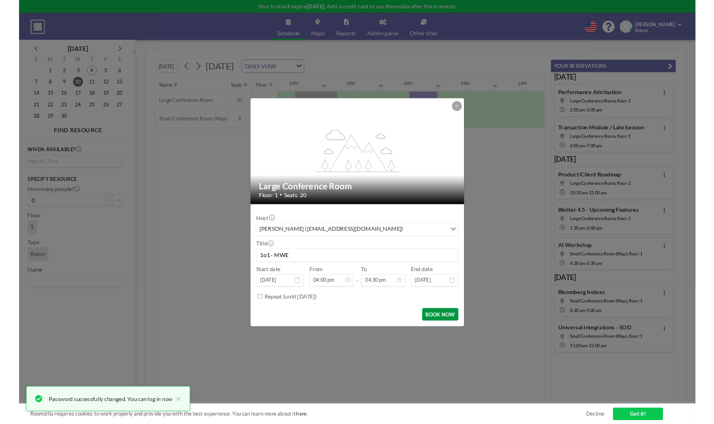
scroll to position [658, 0]
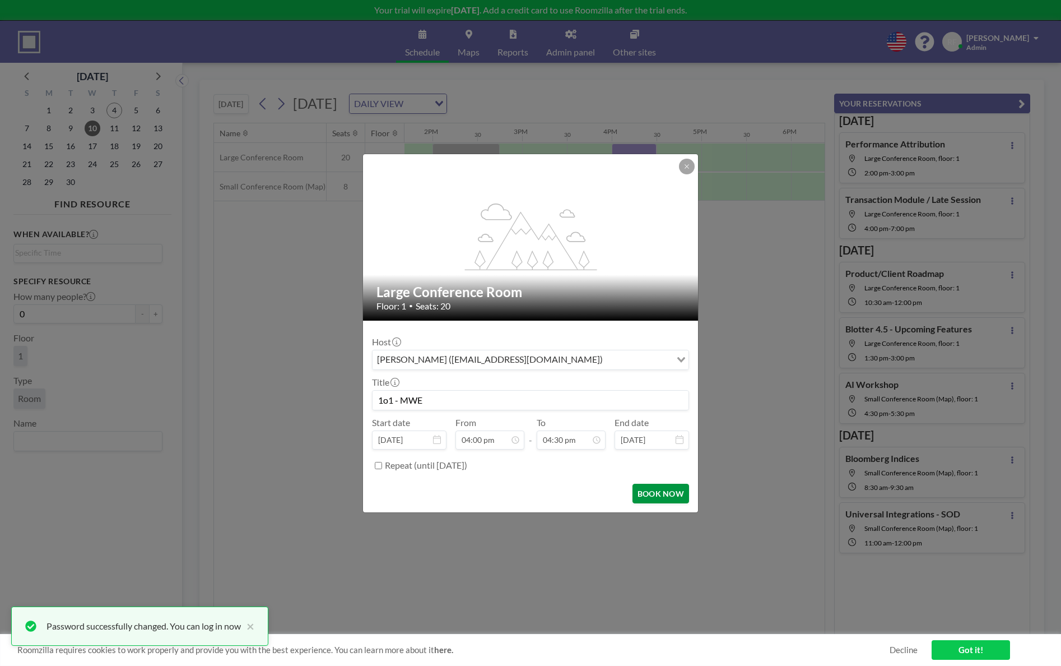
click at [645, 499] on button "BOOK NOW" at bounding box center [661, 494] width 57 height 20
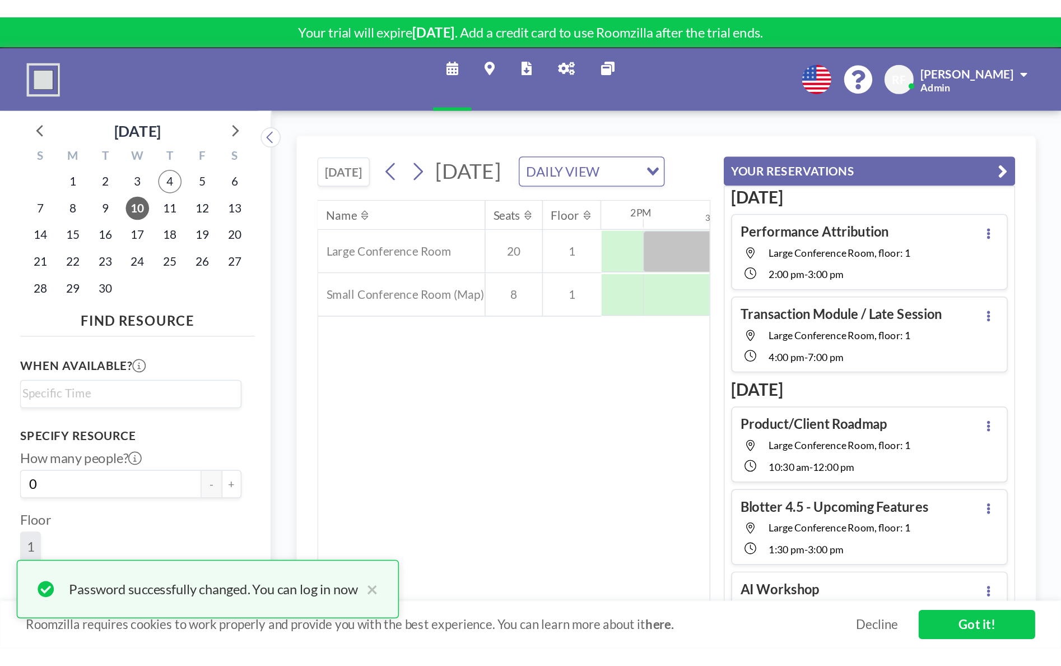
scroll to position [0, 1227]
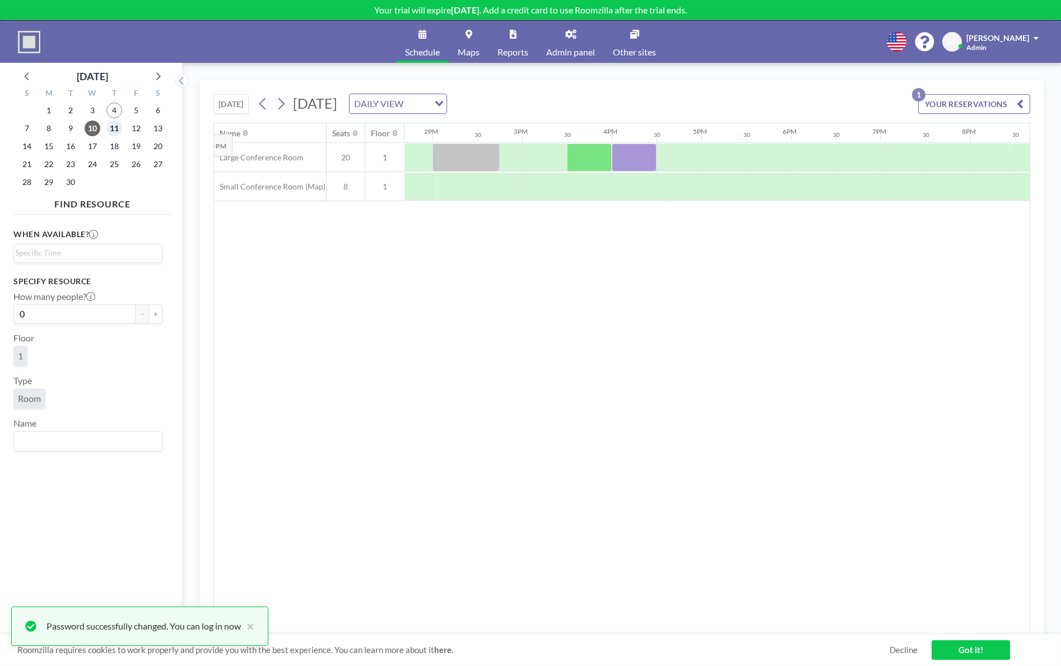
click at [111, 125] on span "11" at bounding box center [114, 128] width 16 height 16
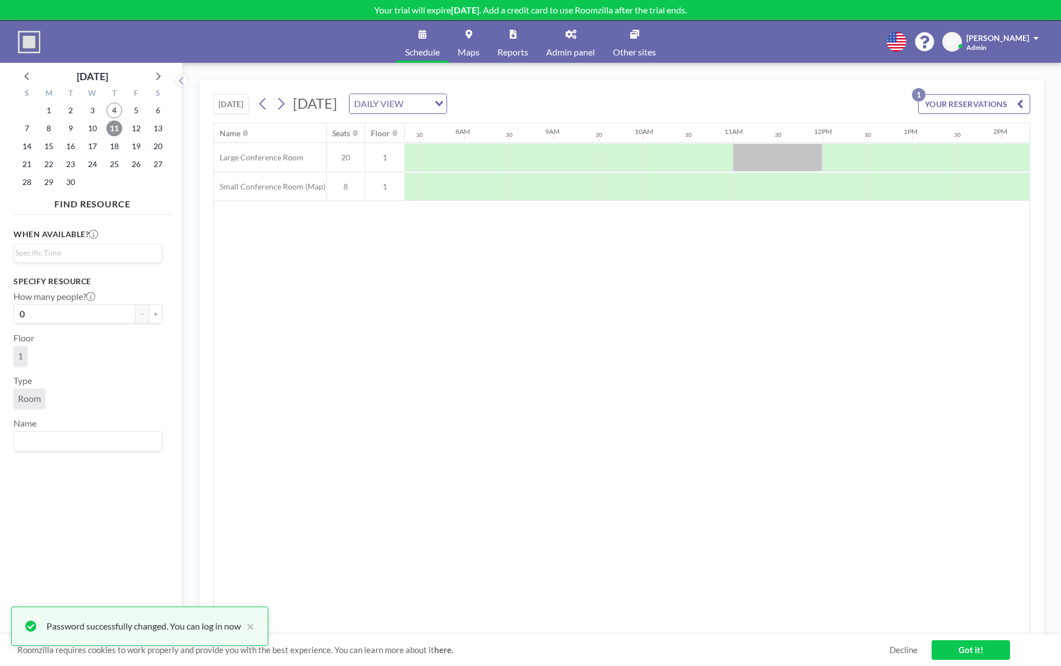
scroll to position [0, 672]
click at [619, 303] on div "Name Seats Floor 12AM 30 1AM 30 2AM 30 3AM 30 4AM 30 5AM 30 6AM 30 7AM 30 8AM 3…" at bounding box center [622, 378] width 816 height 511
click at [467, 155] on div at bounding box center [471, 157] width 45 height 28
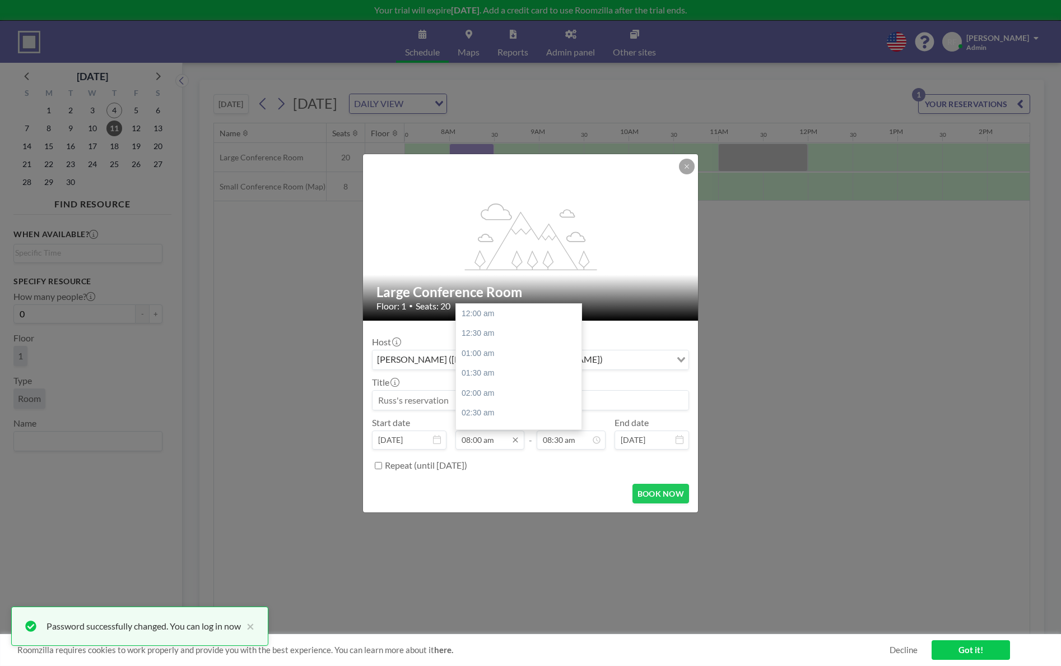
scroll to position [319, 0]
click at [488, 440] on input "08:00 am" at bounding box center [489, 439] width 69 height 19
click at [520, 327] on div "08:30 am" at bounding box center [521, 333] width 131 height 20
type input "08:30 am"
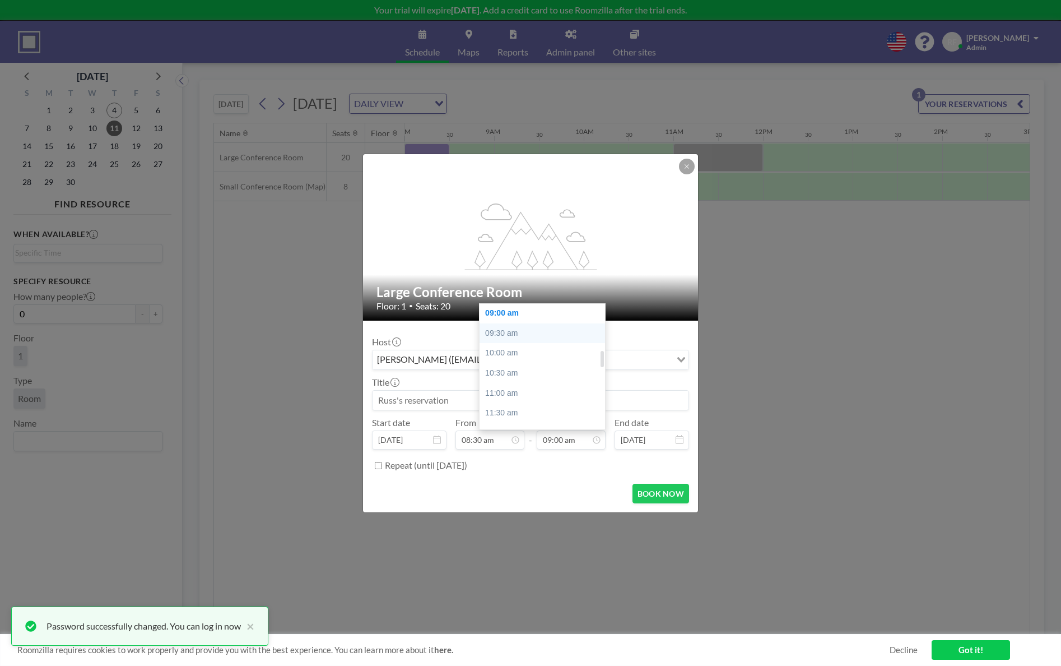
click at [551, 332] on div "09:30 am" at bounding box center [545, 333] width 131 height 20
type input "09:30 am"
click at [431, 397] on input at bounding box center [531, 400] width 316 height 19
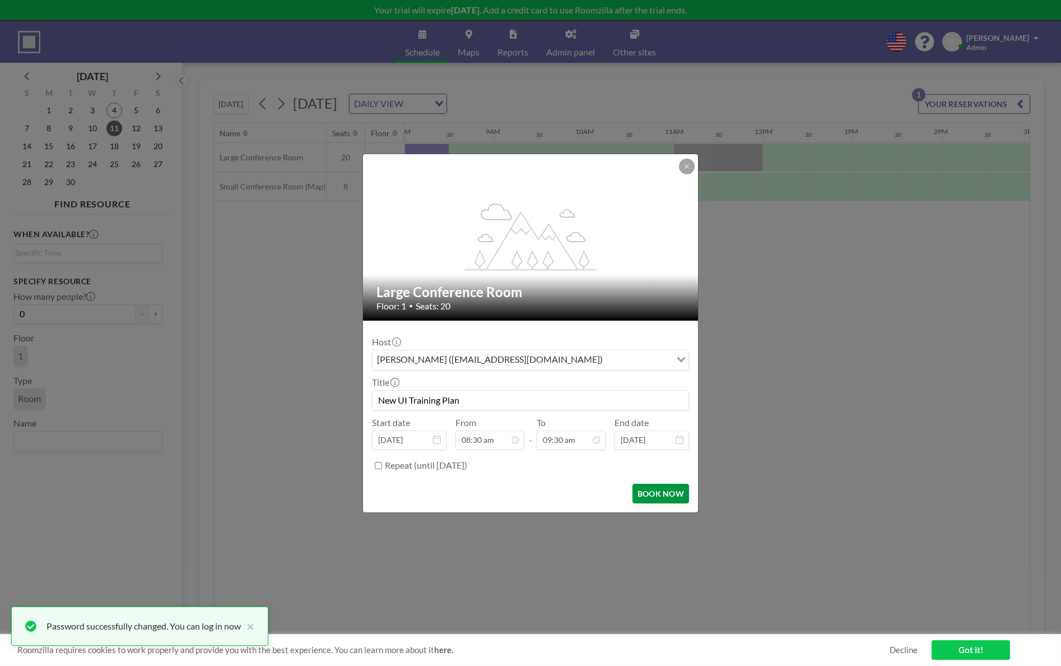
scroll to position [379, 0]
type input "New UI Training Plan"
click at [664, 490] on button "BOOK NOW" at bounding box center [661, 494] width 57 height 20
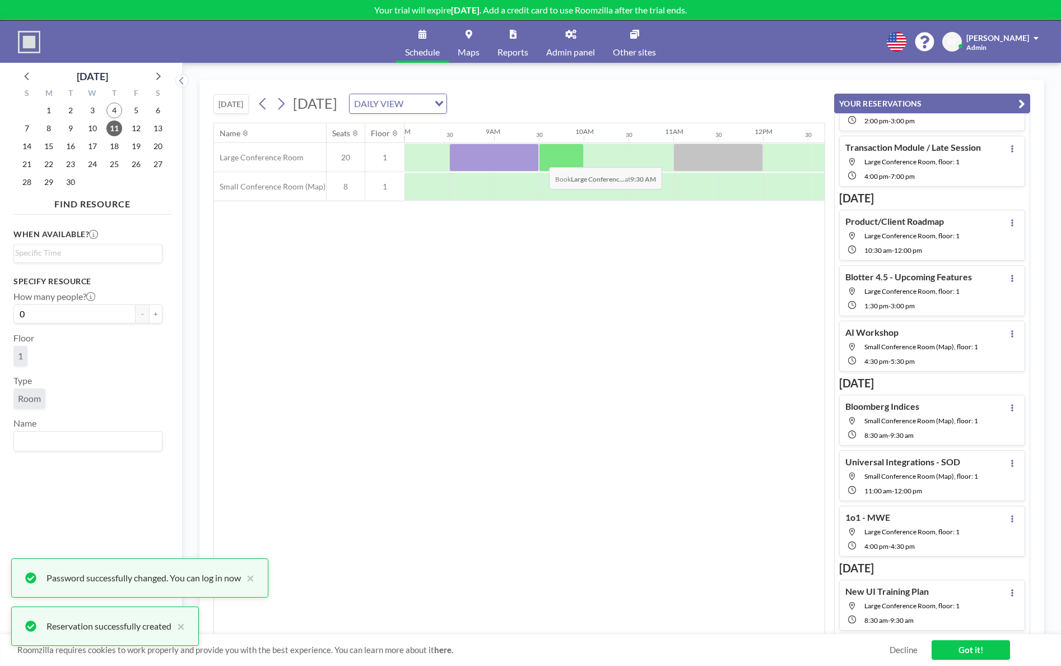
scroll to position [53, 0]
drag, startPoint x: 716, startPoint y: 159, endPoint x: 717, endPoint y: 150, distance: 9.5
click at [717, 150] on div at bounding box center [718, 157] width 90 height 28
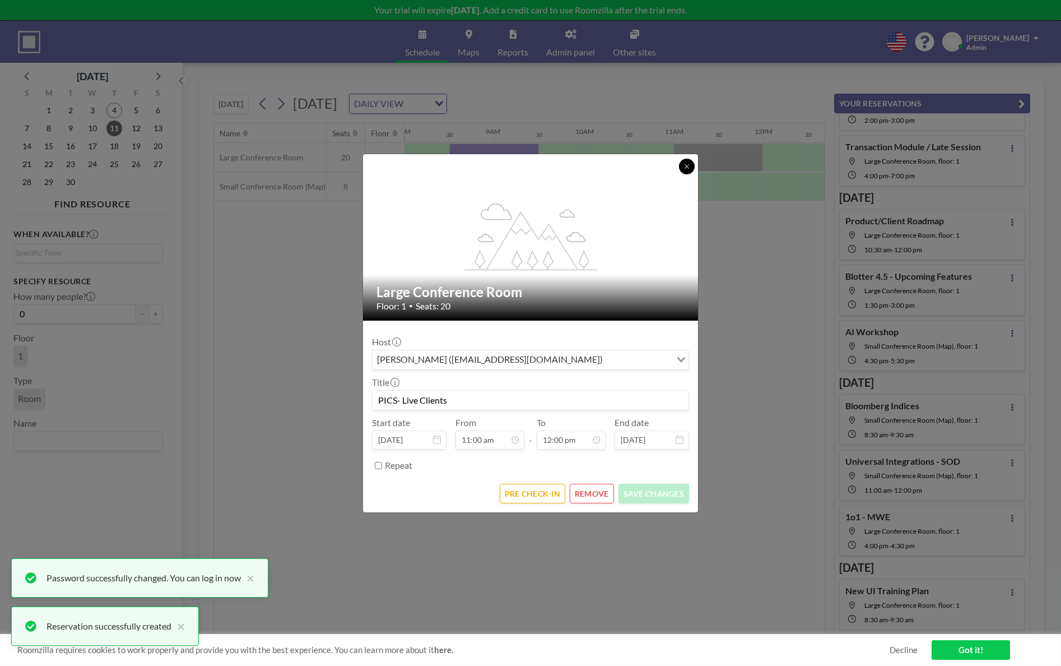
click at [686, 163] on icon at bounding box center [687, 166] width 7 height 7
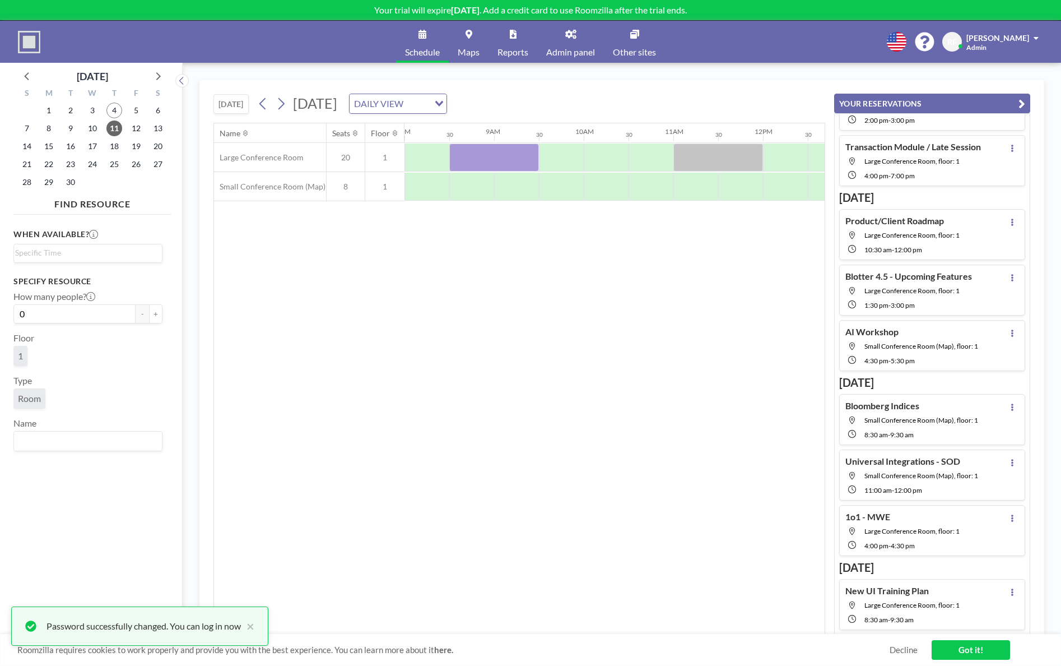
click at [462, 198] on div "Large Conference Room 20 1 Small Conference Room (Map) 8 1" at bounding box center [668, 172] width 2342 height 58
click at [473, 154] on div at bounding box center [494, 157] width 90 height 28
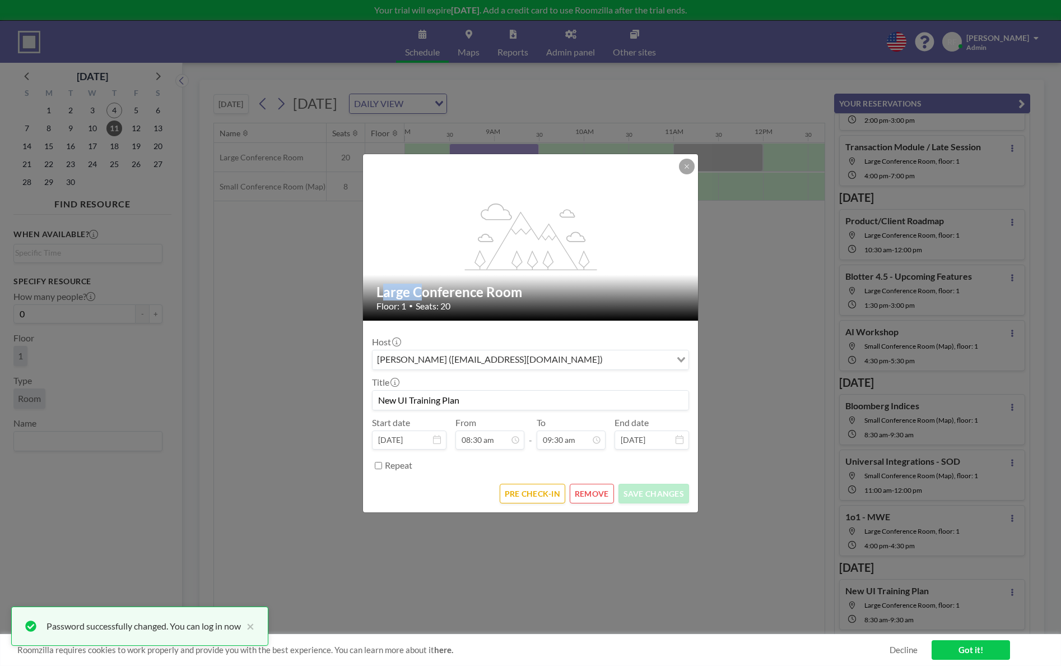
click at [473, 154] on div "flex-grow: 1.2;" at bounding box center [531, 237] width 336 height 166
click at [480, 297] on h2 "Large Conference Room" at bounding box center [530, 291] width 309 height 17
click at [684, 164] on icon at bounding box center [687, 166] width 7 height 7
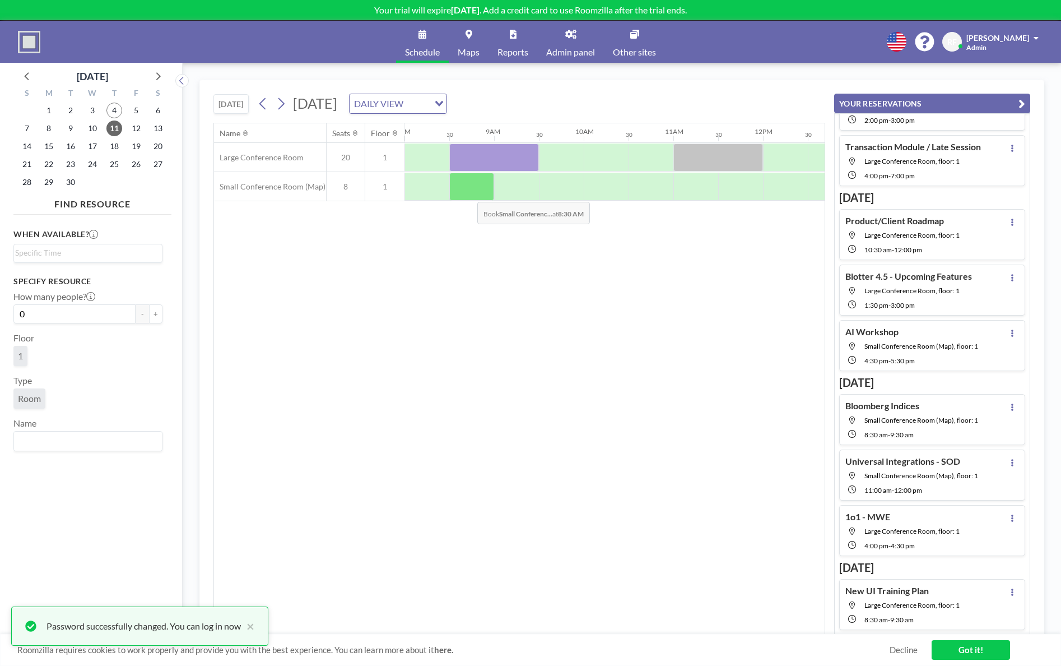
click at [468, 193] on div at bounding box center [471, 187] width 45 height 28
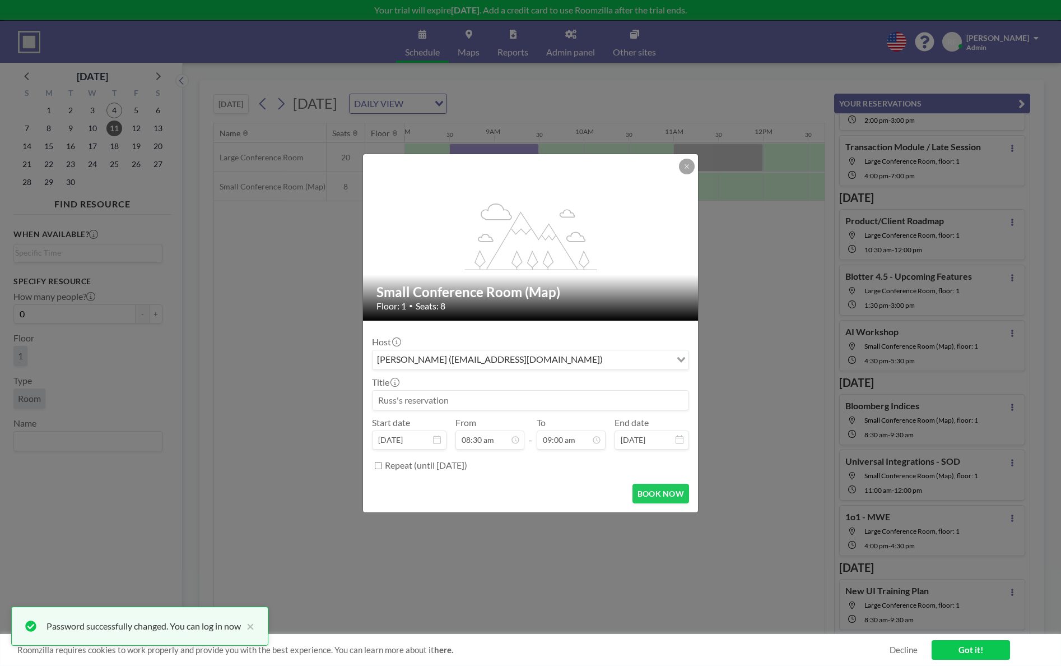
click at [556, 403] on input at bounding box center [531, 400] width 316 height 19
type input "New UI Training Plan"
click at [564, 336] on div "09:30 am" at bounding box center [545, 333] width 131 height 20
type input "09:30 am"
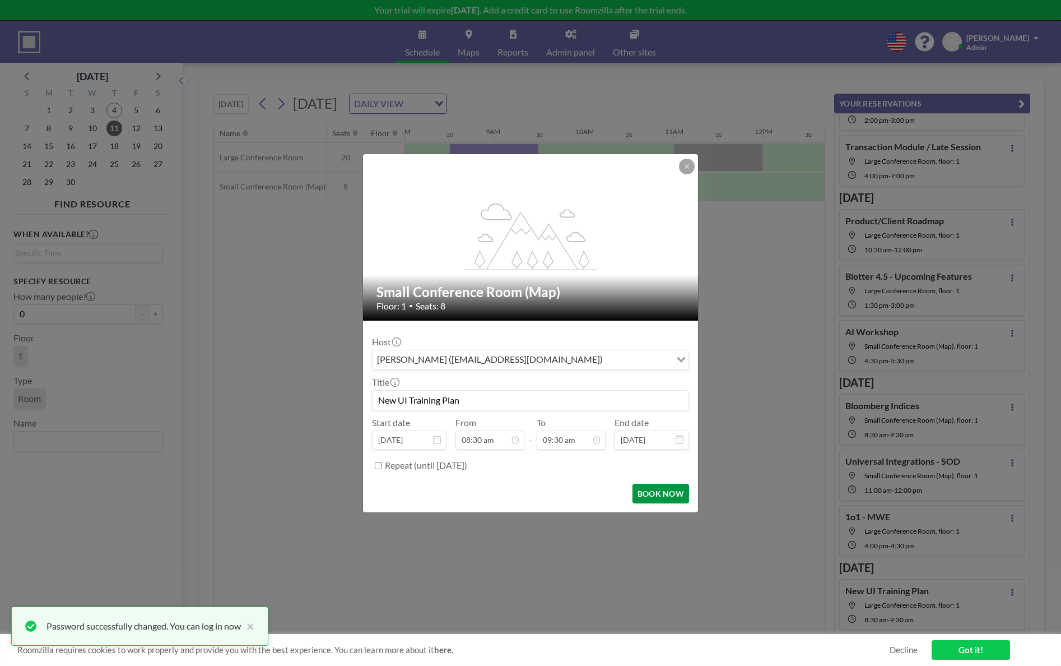
click at [656, 491] on button "BOOK NOW" at bounding box center [661, 494] width 57 height 20
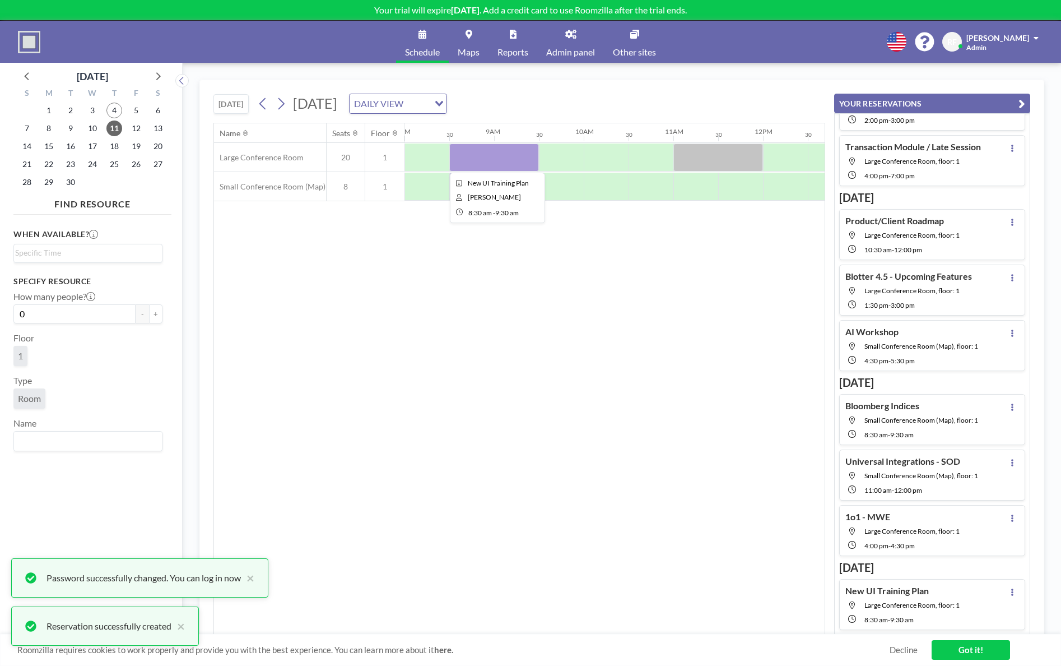
click at [473, 156] on div at bounding box center [494, 157] width 90 height 28
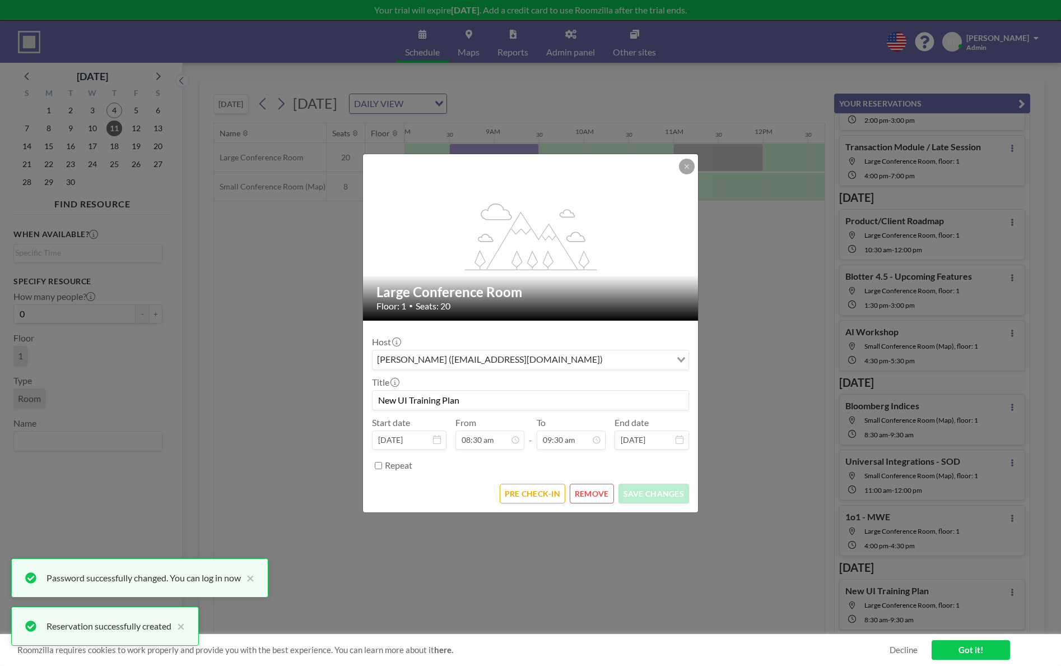
scroll to position [339, 0]
click at [602, 491] on button "REMOVE" at bounding box center [592, 494] width 44 height 20
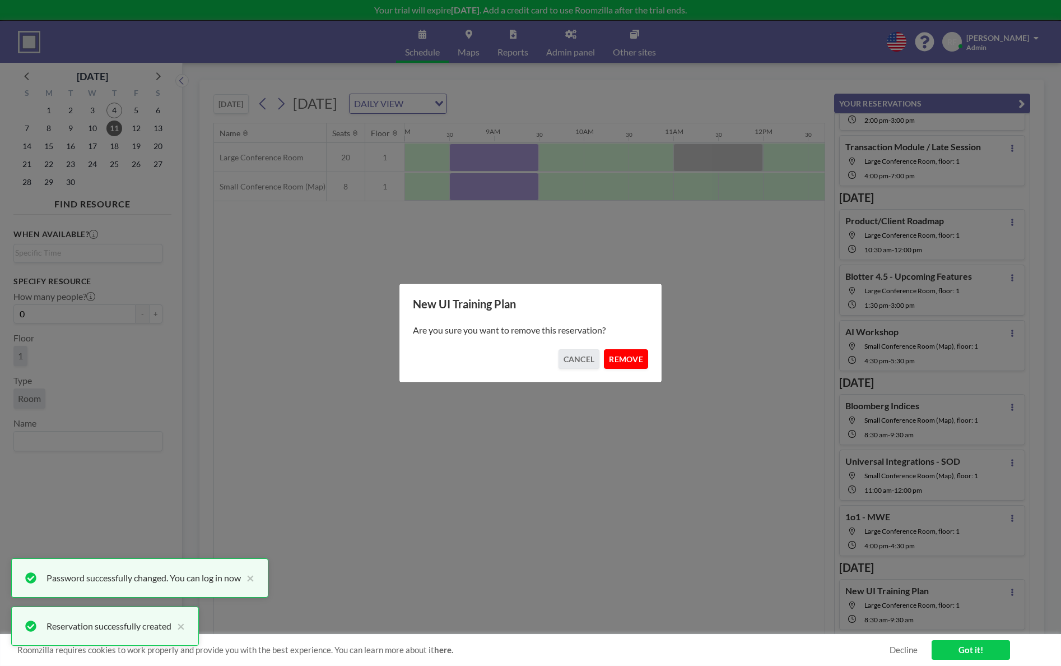
click at [633, 360] on button "REMOVE" at bounding box center [626, 359] width 44 height 20
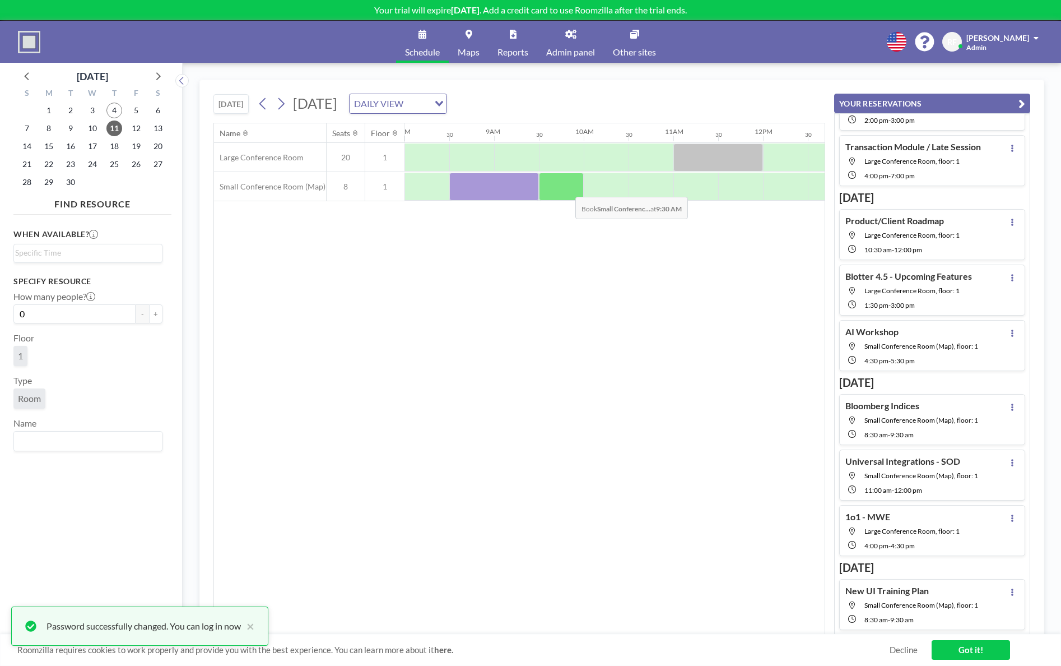
click at [566, 188] on div at bounding box center [561, 187] width 45 height 28
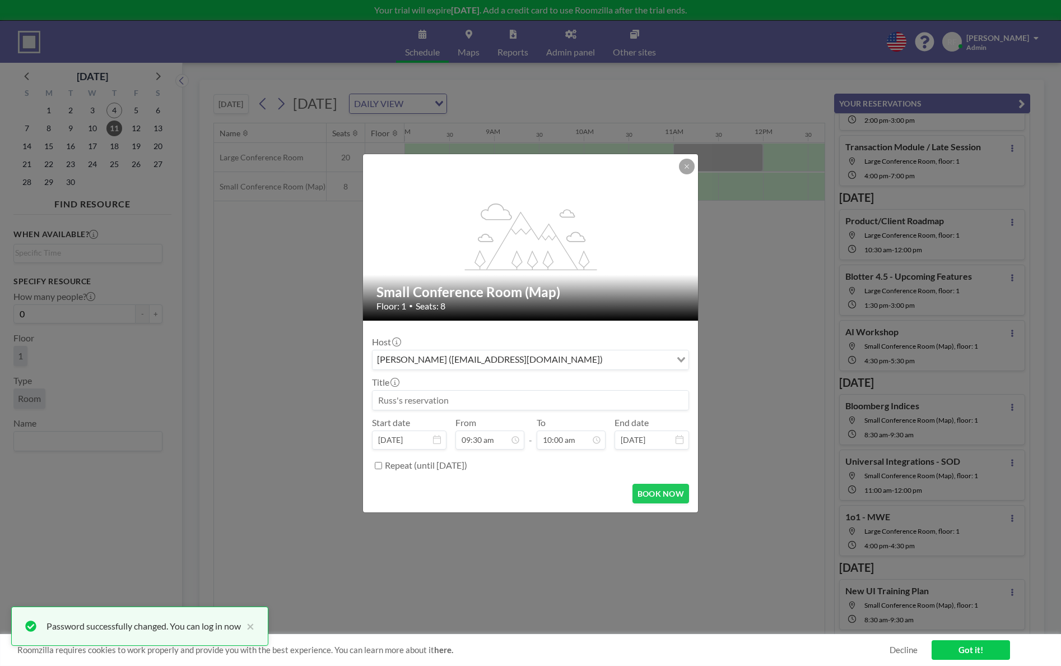
click at [409, 385] on div "Title" at bounding box center [530, 393] width 317 height 34
click at [412, 401] on input at bounding box center [531, 400] width 316 height 19
type input "Blotter 4.0 Workshop"
click at [658, 495] on button "BOOK NOW" at bounding box center [661, 494] width 57 height 20
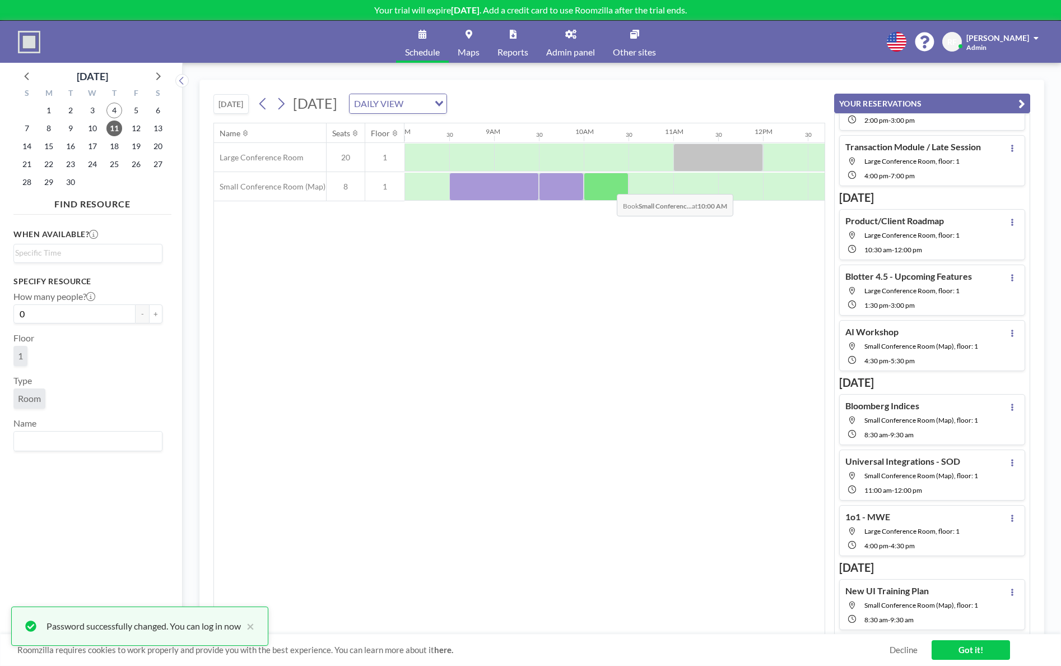
click at [608, 185] on div at bounding box center [606, 187] width 45 height 28
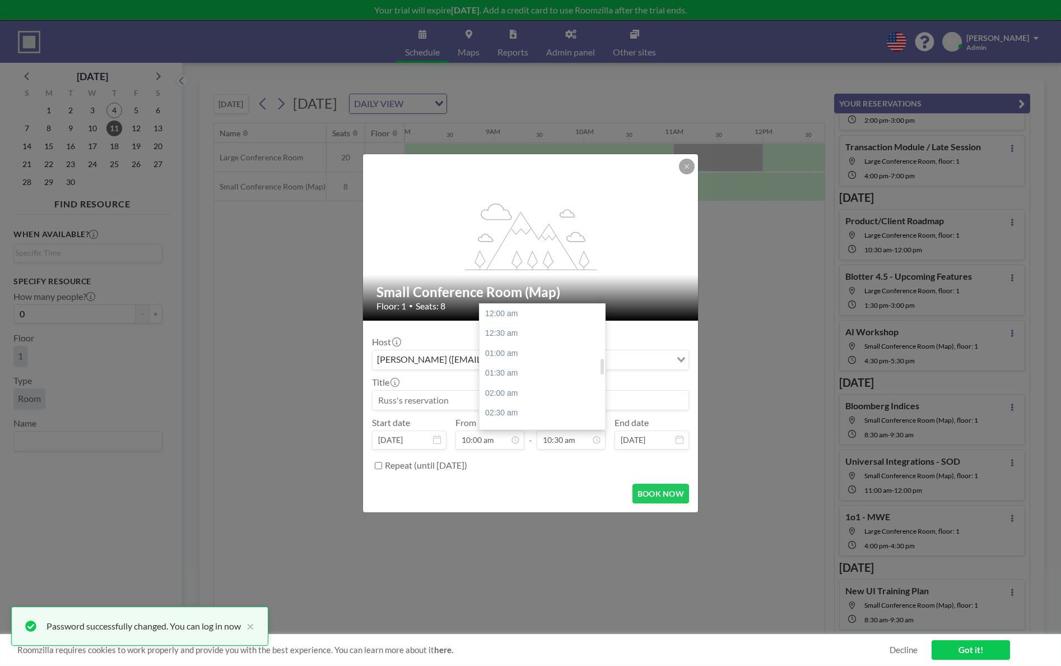
scroll to position [419, 0]
click at [536, 340] on div "11:00 am" at bounding box center [545, 334] width 131 height 20
type input "11:00 am"
click at [426, 402] on input at bounding box center [531, 400] width 316 height 19
click at [666, 493] on button "BOOK NOW" at bounding box center [661, 494] width 57 height 20
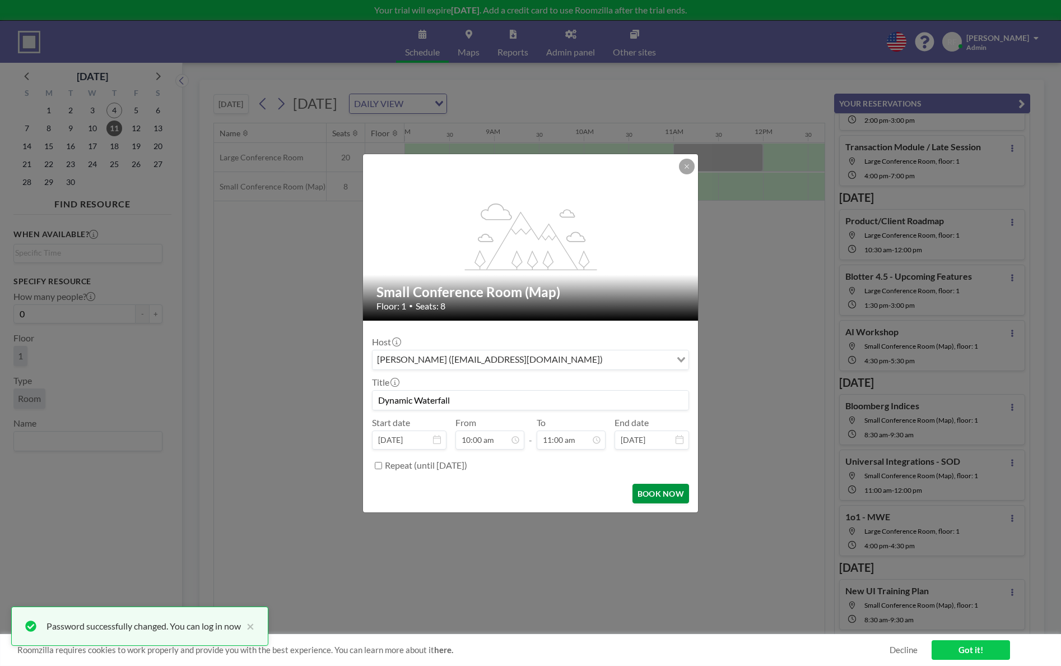
type input "Dynamic Waterfall"
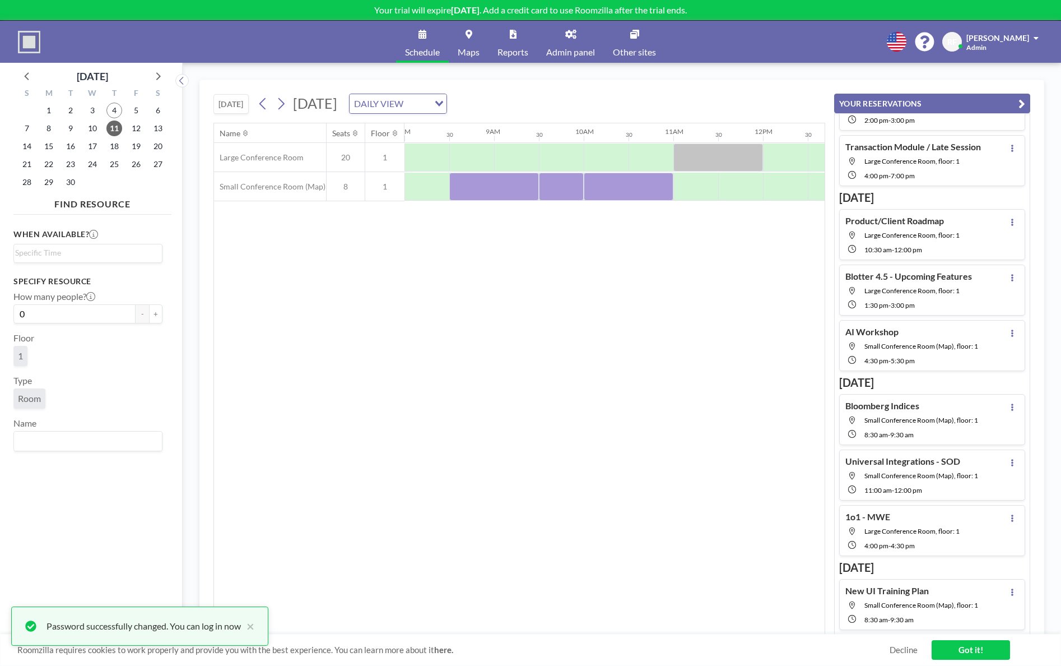
click at [505, 635] on div "Roomzilla requires cookies to work properly and provide you with the best exper…" at bounding box center [530, 650] width 1061 height 32
drag, startPoint x: 506, startPoint y: 635, endPoint x: 517, endPoint y: 630, distance: 11.6
click at [517, 630] on div "[DATE] [DATE] DAILY VIEW Loading... Name Seats Floor 12AM 30 1AM 30 2AM 30 3AM …" at bounding box center [621, 364] width 845 height 569
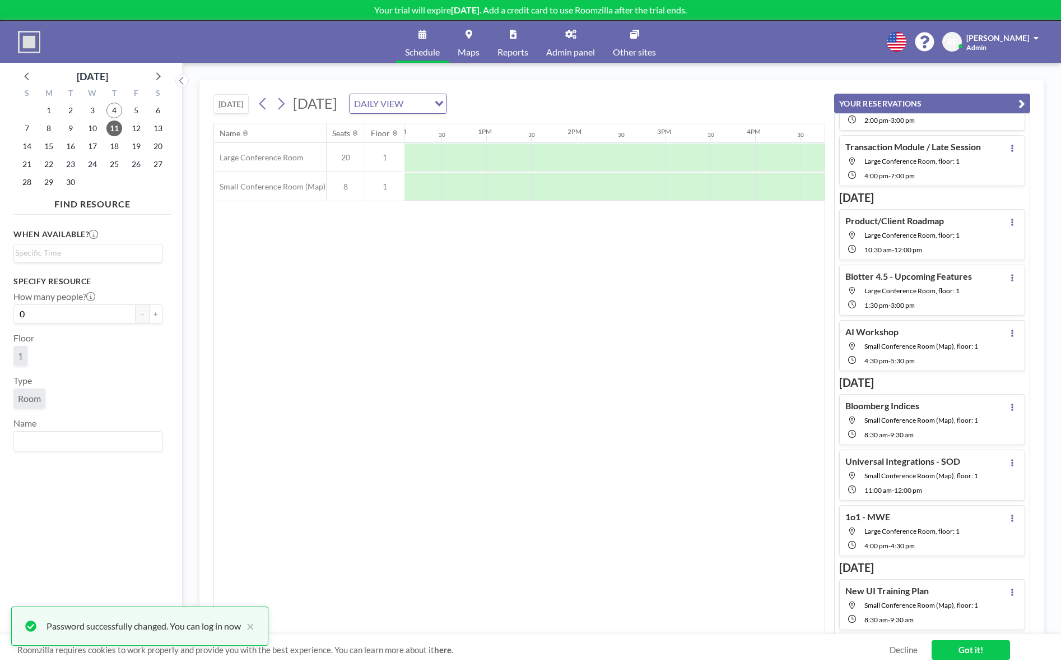
scroll to position [0, 1090]
click at [417, 151] on div at bounding box center [412, 157] width 45 height 28
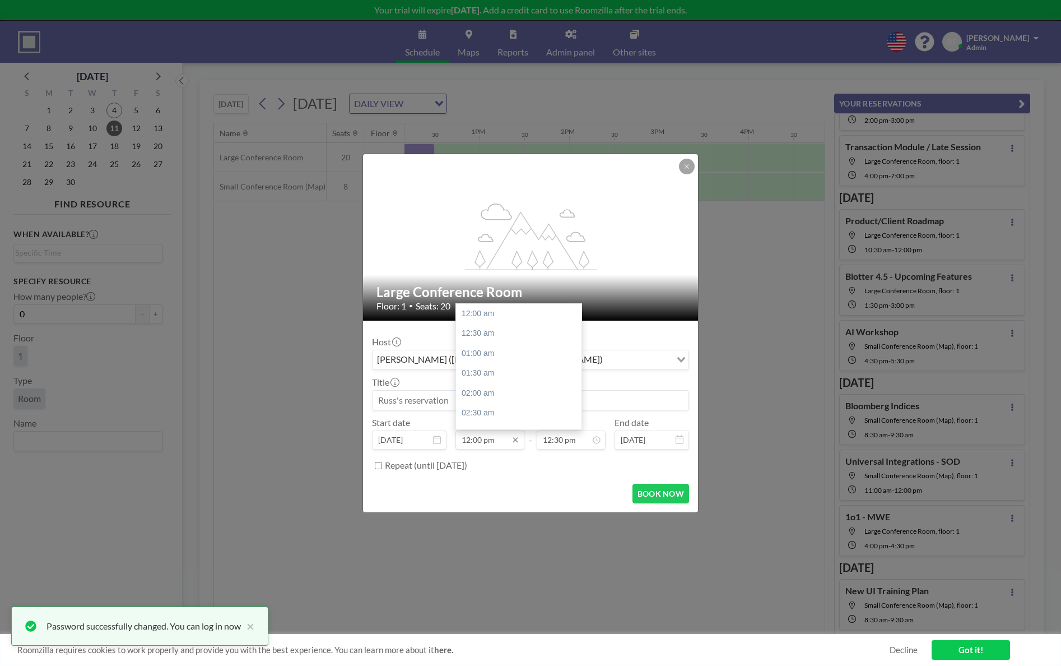
scroll to position [478, 0]
click at [477, 434] on input "12:00 pm" at bounding box center [489, 439] width 69 height 19
click at [475, 328] on div "12:30 pm" at bounding box center [521, 333] width 131 height 20
type input "12:30 pm"
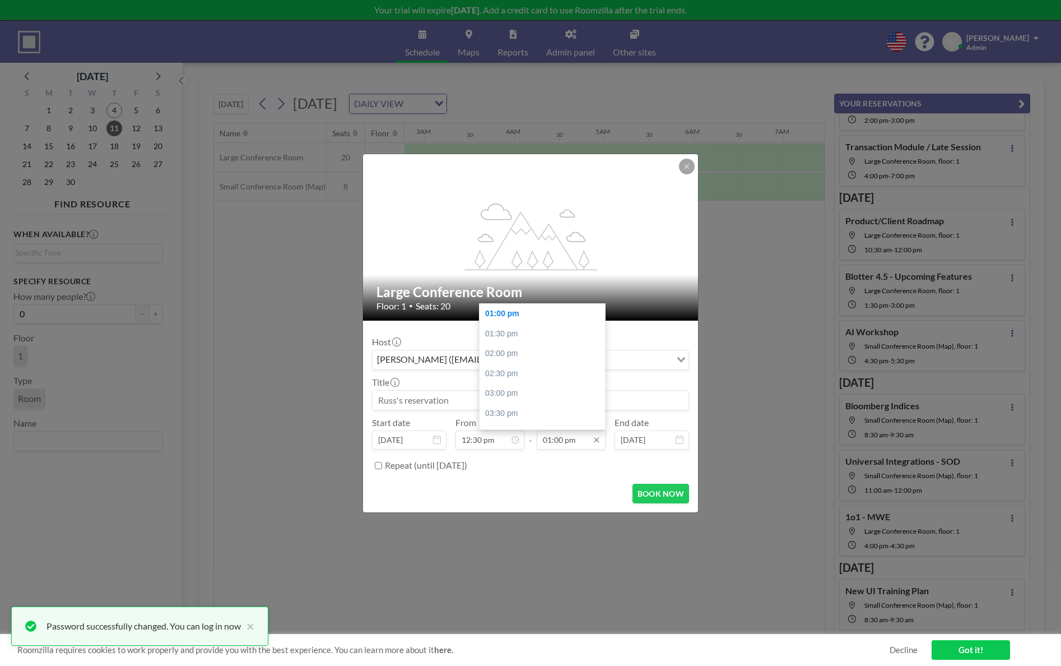
click at [549, 447] on input "01:00 pm" at bounding box center [571, 439] width 69 height 19
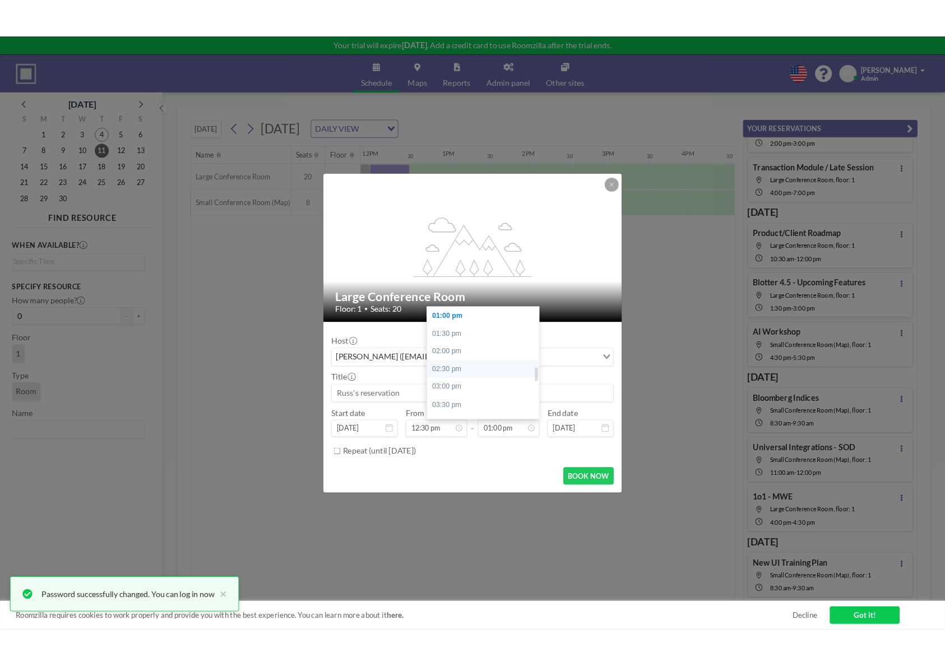
scroll to position [0, 1076]
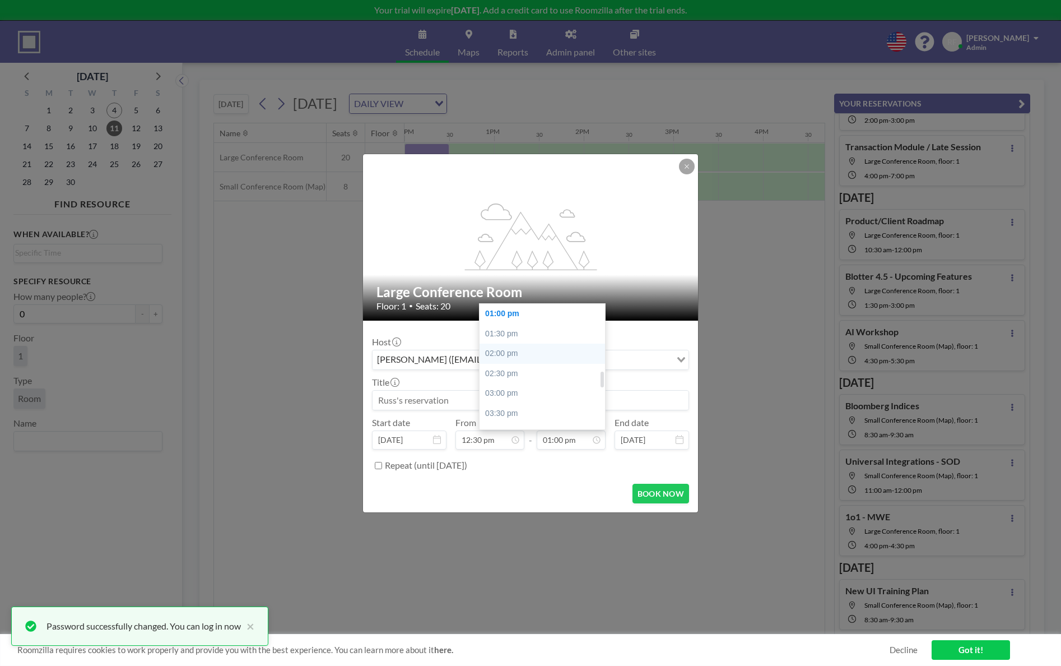
click at [544, 359] on div "02:00 pm" at bounding box center [545, 353] width 131 height 20
type input "02:00 pm"
click at [450, 392] on input at bounding box center [531, 400] width 316 height 19
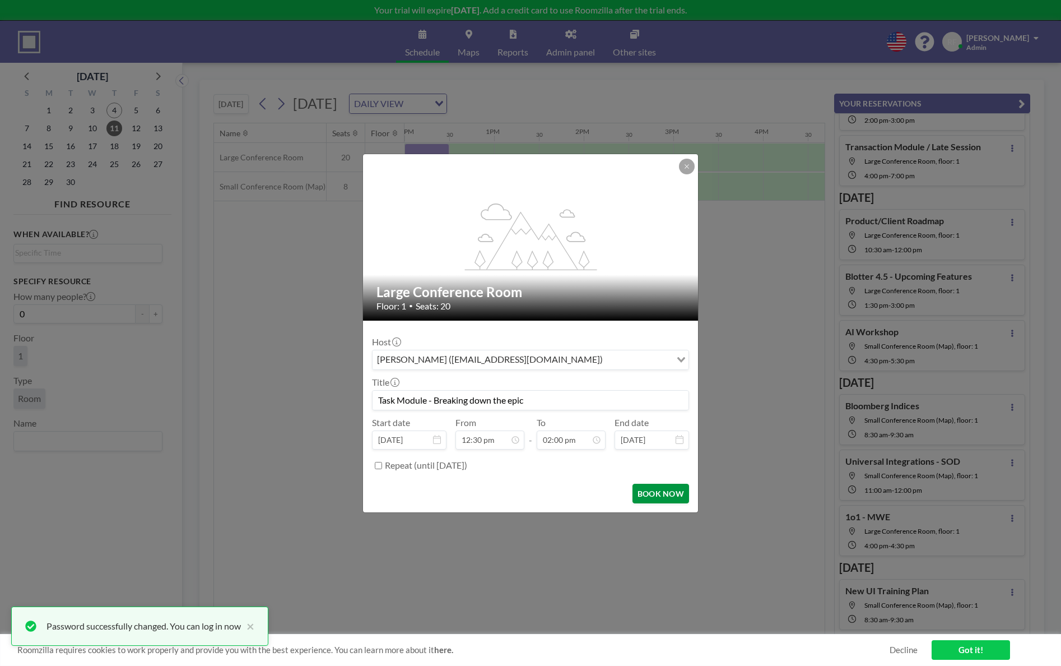
type input "Task Module - Breaking down the epic"
click at [666, 491] on button "BOOK NOW" at bounding box center [661, 494] width 57 height 20
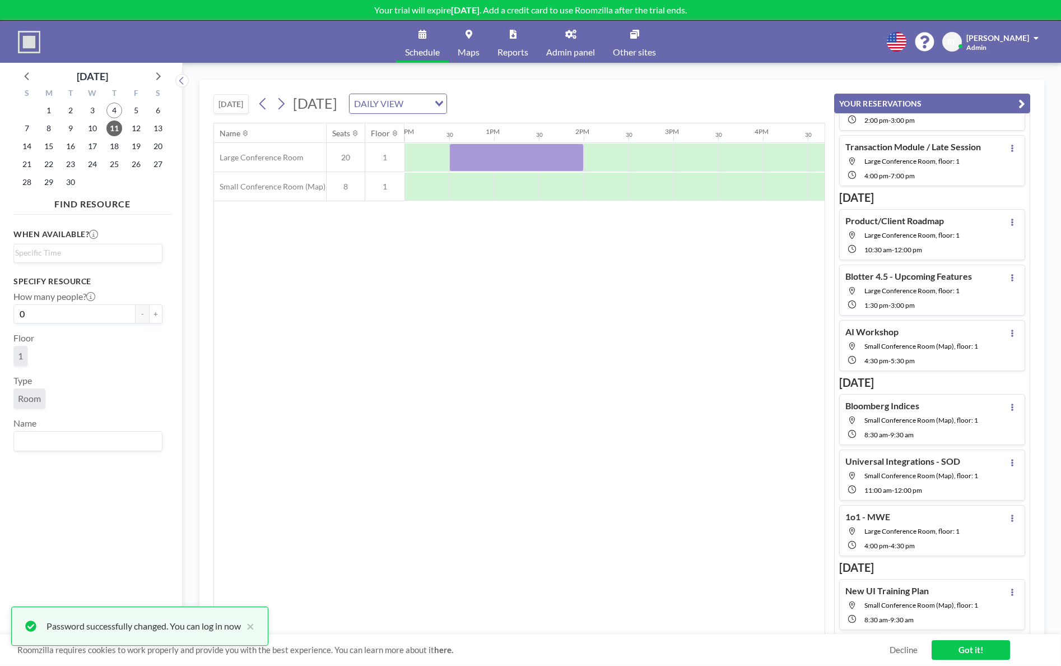
drag, startPoint x: 108, startPoint y: 547, endPoint x: 122, endPoint y: 241, distance: 306.8
click at [108, 547] on div "When available? Loading... Specify resource How many people? 0 - + Floor 1 Type…" at bounding box center [92, 431] width 158 height 424
